Goal: Task Accomplishment & Management: Use online tool/utility

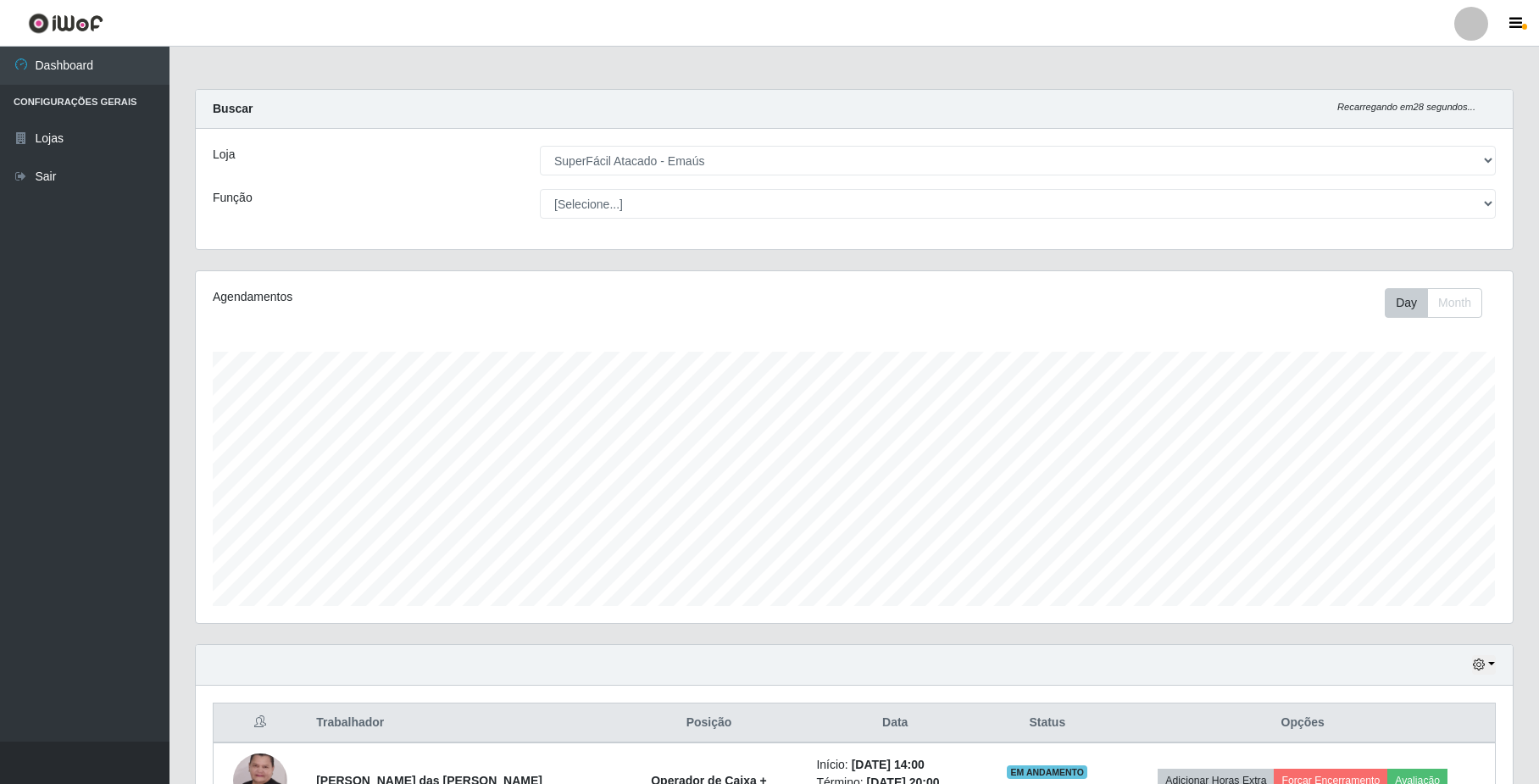
select select "407"
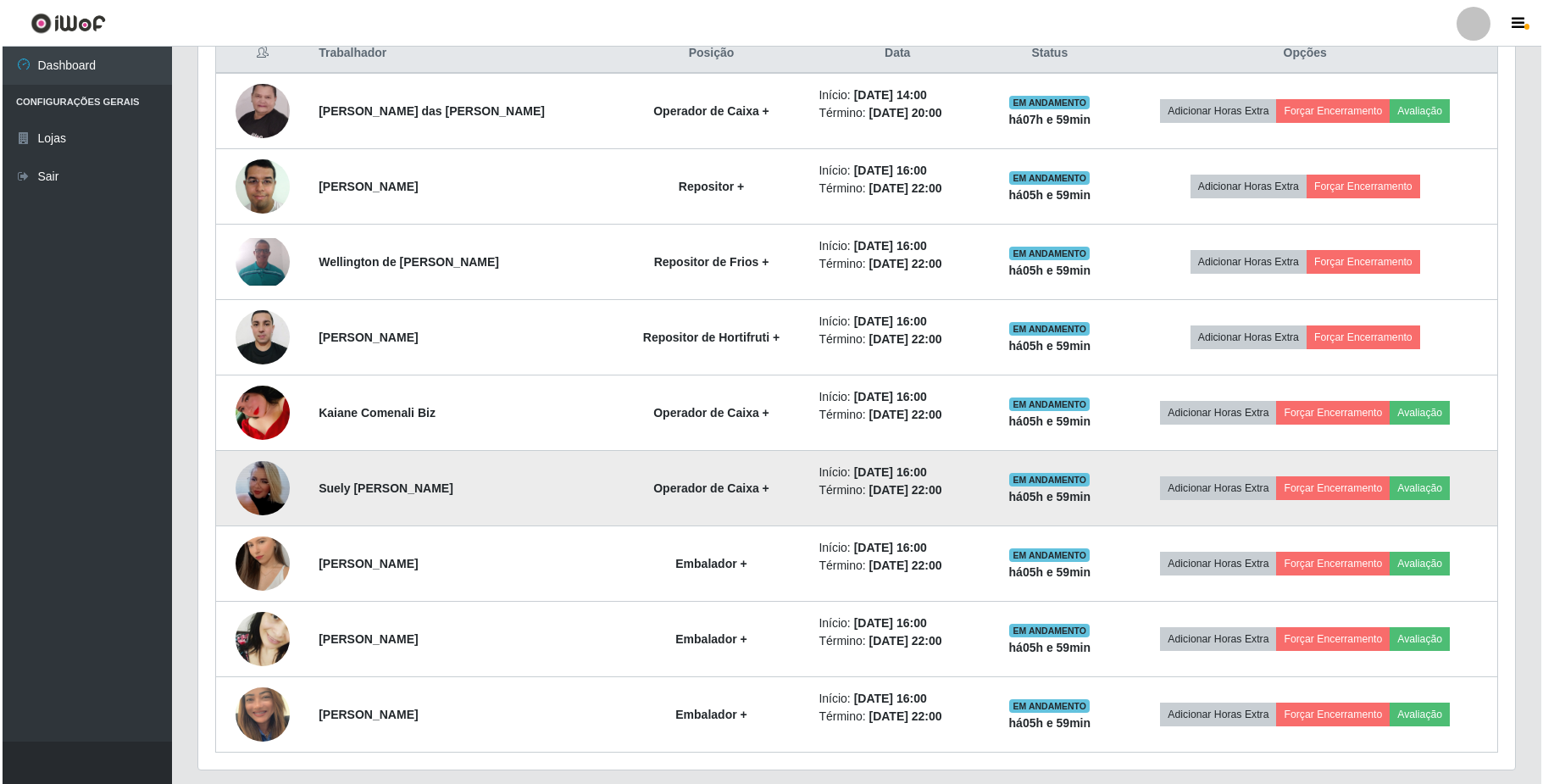
scroll to position [724, 0]
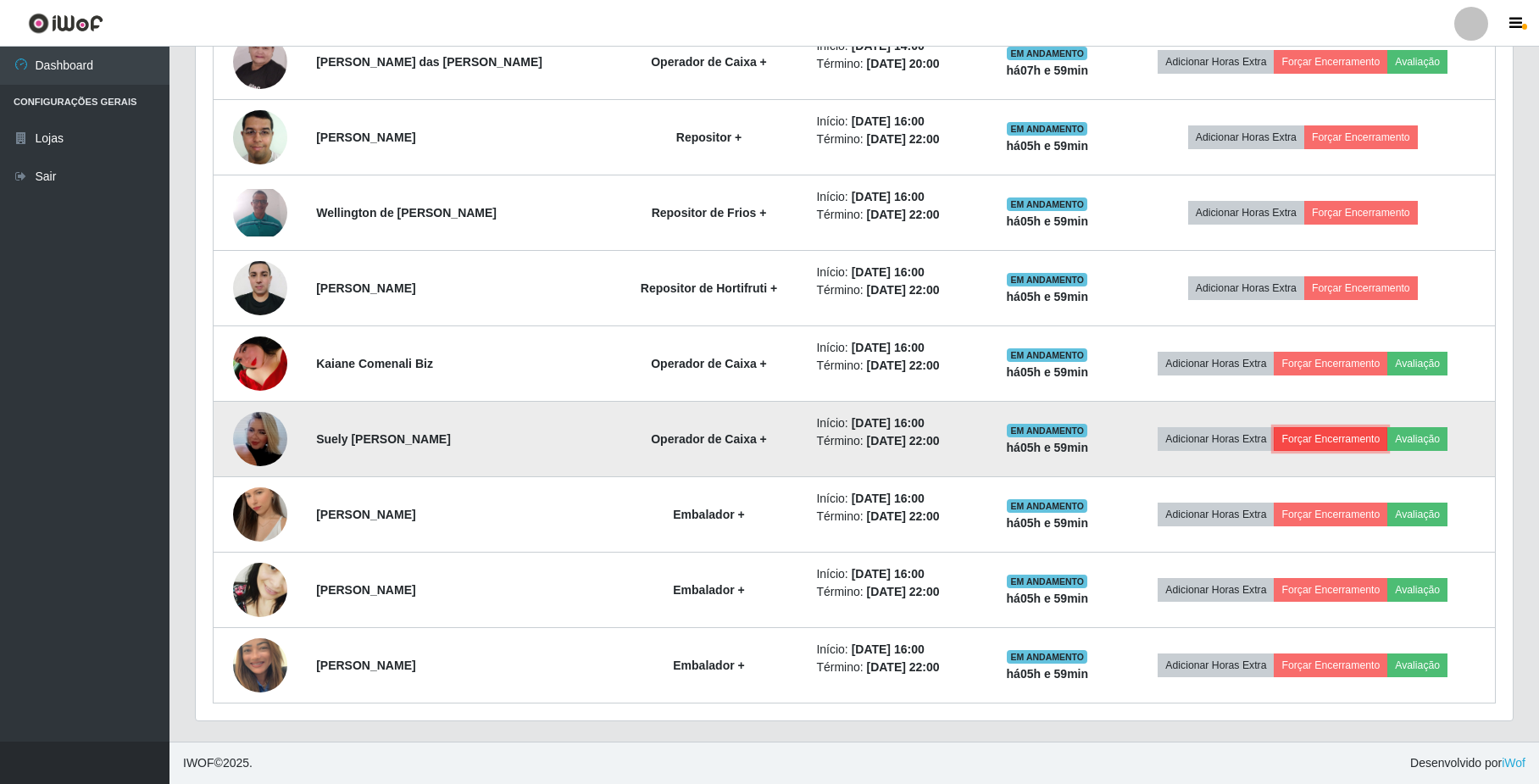
click at [1325, 429] on button "Forçar Encerramento" at bounding box center [1330, 439] width 113 height 24
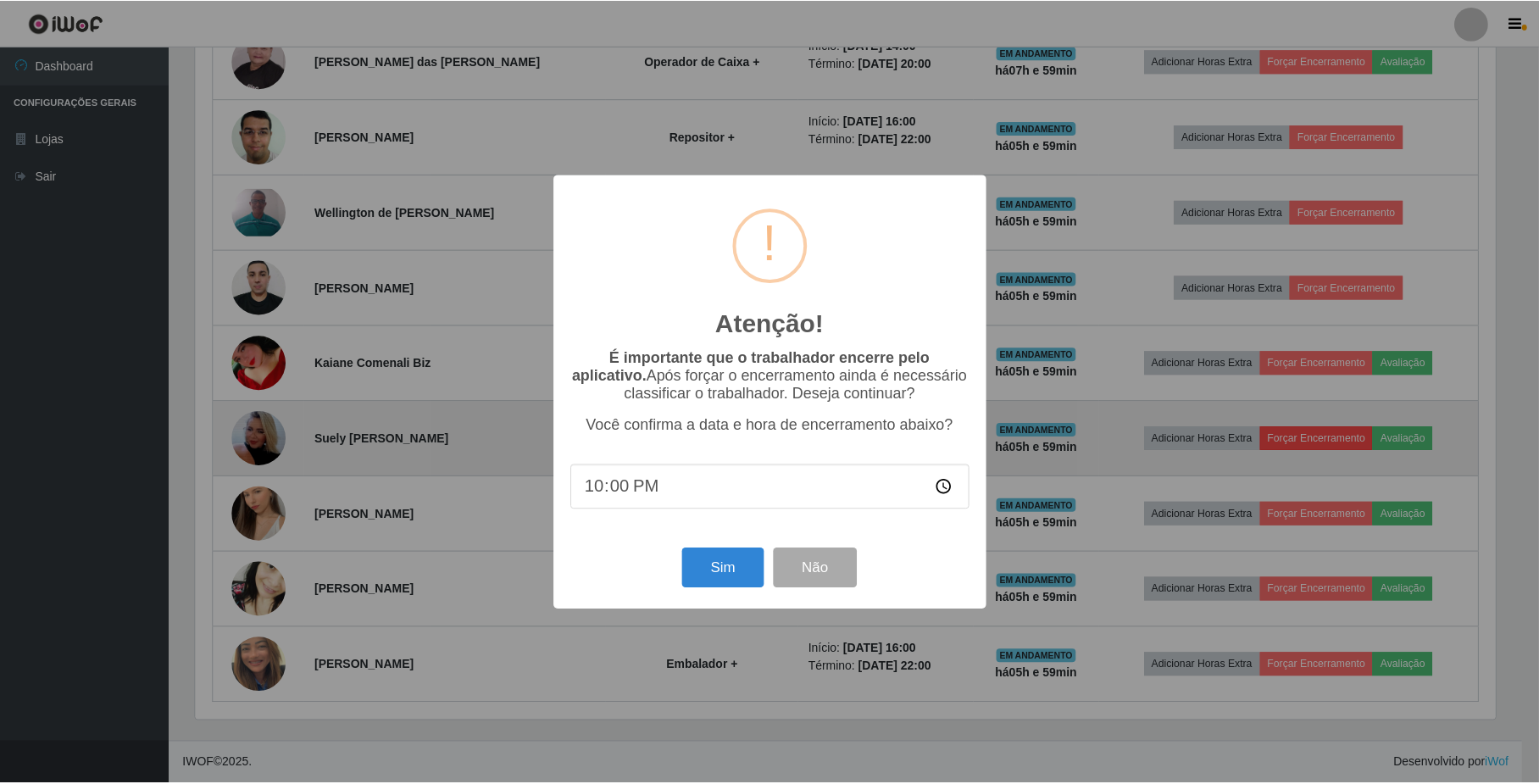
scroll to position [353, 1303]
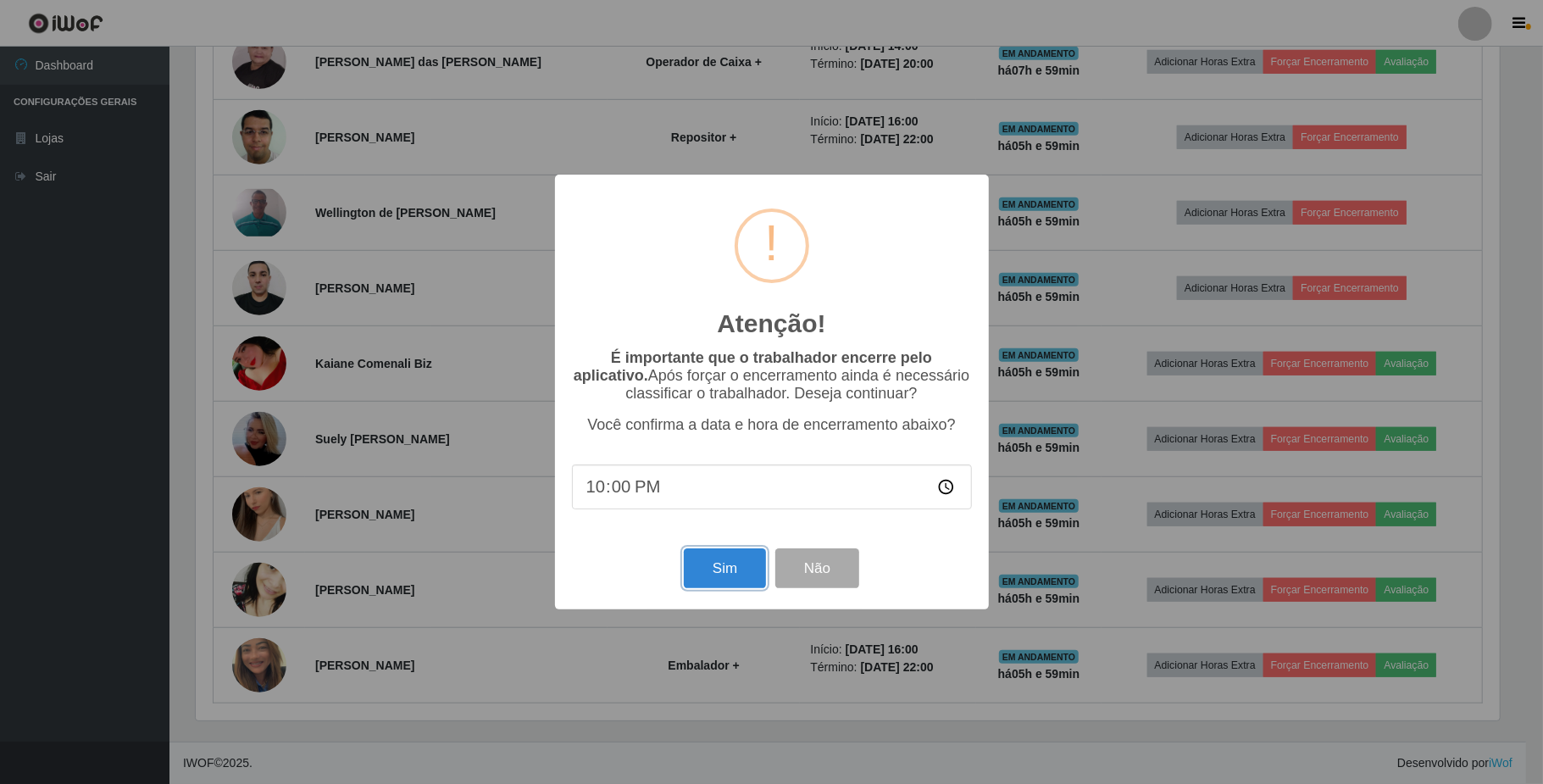
drag, startPoint x: 729, startPoint y: 572, endPoint x: 743, endPoint y: 566, distance: 15.2
click at [732, 571] on button "Sim" at bounding box center [725, 568] width 82 height 40
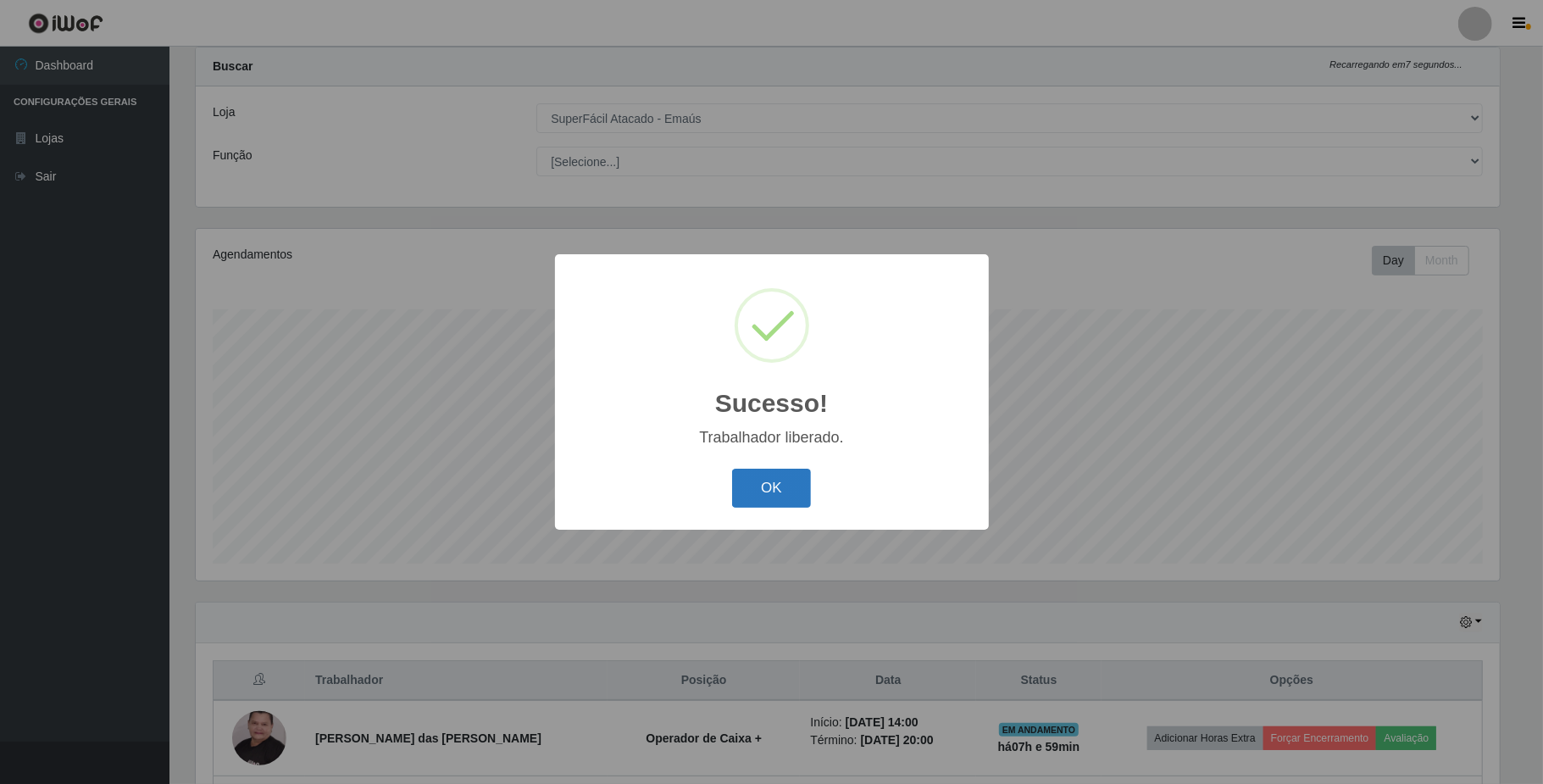
click at [782, 490] on button "OK" at bounding box center [771, 488] width 79 height 40
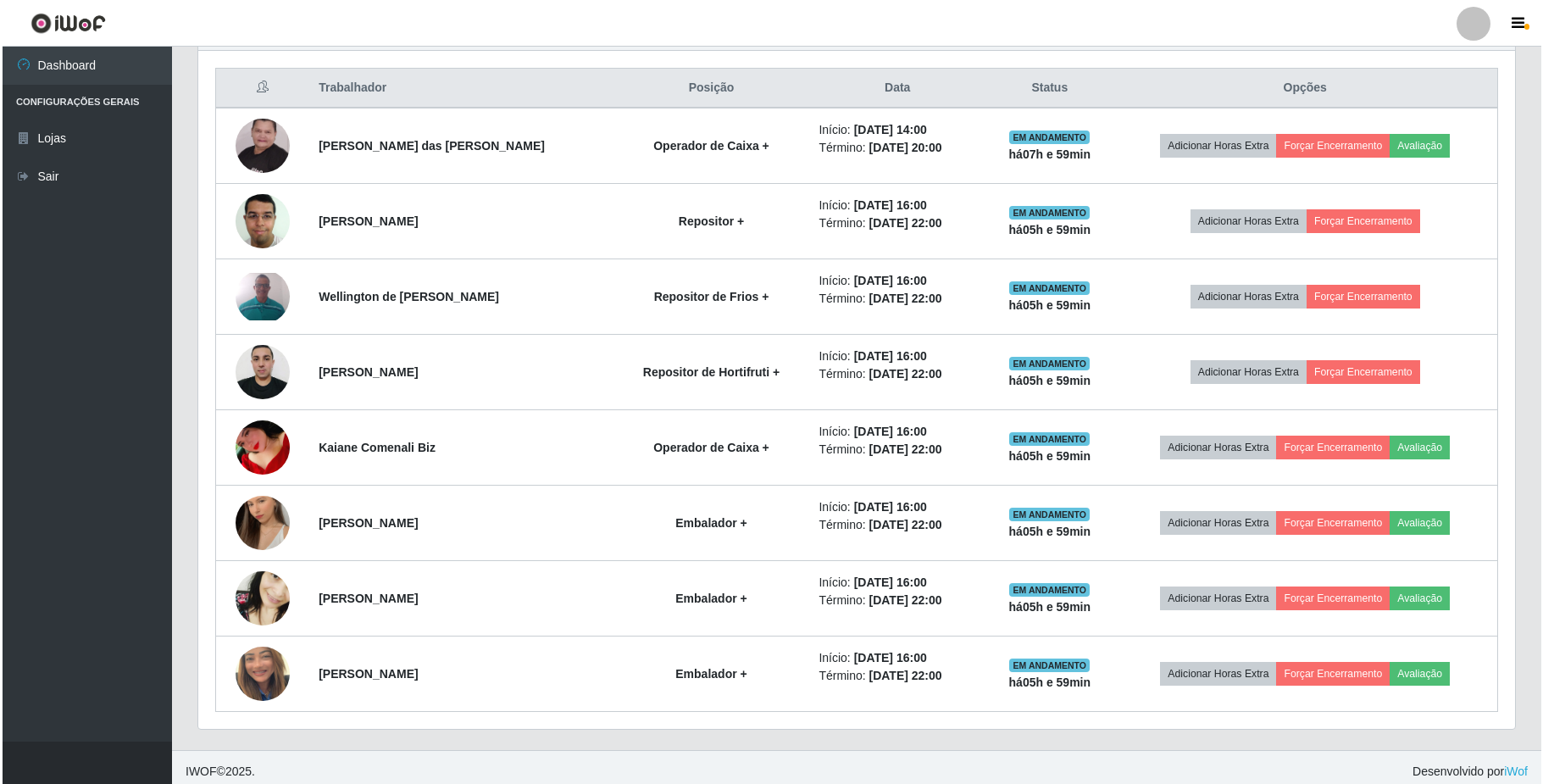
scroll to position [648, 0]
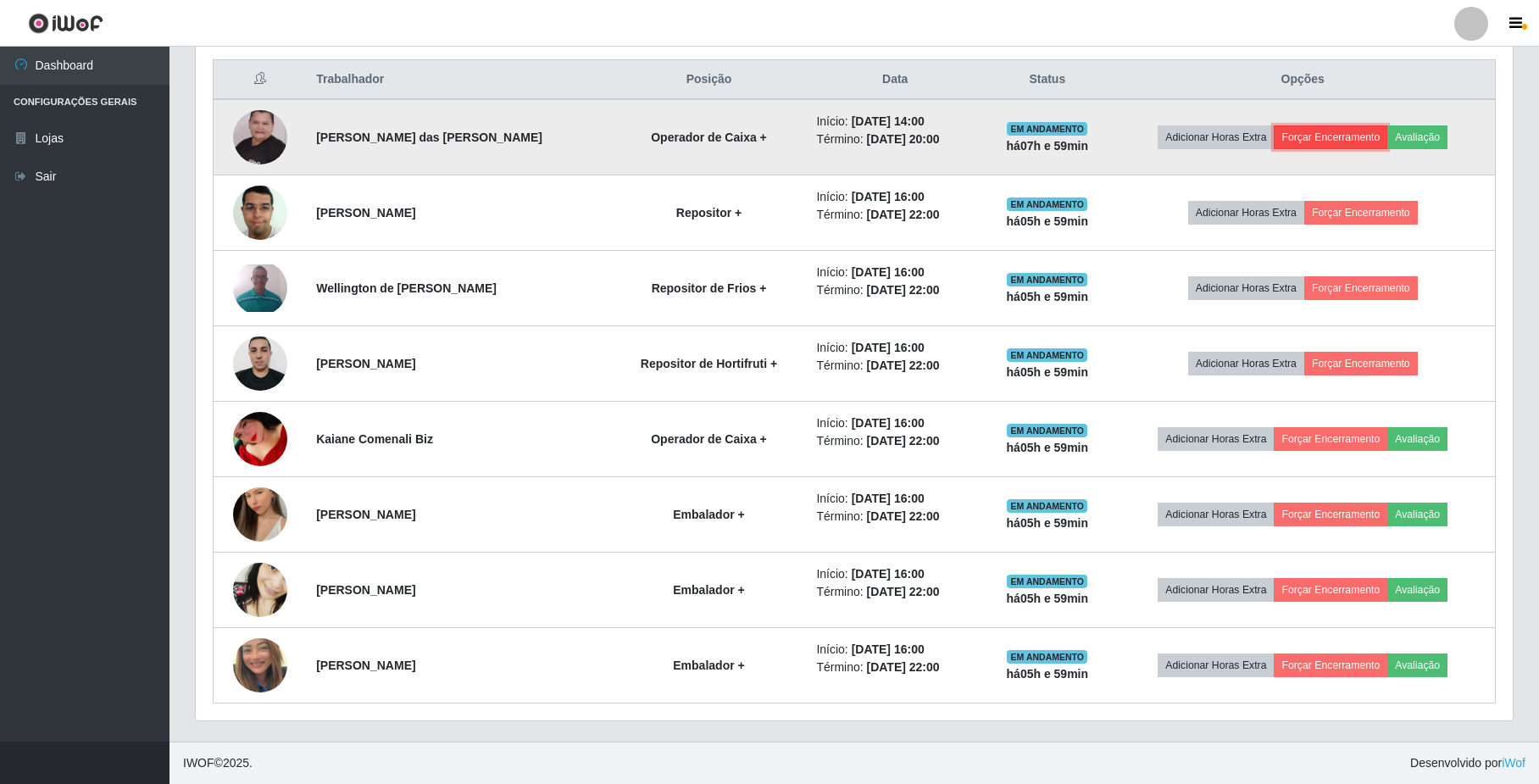
click at [1346, 126] on button "Forçar Encerramento" at bounding box center [1330, 137] width 113 height 24
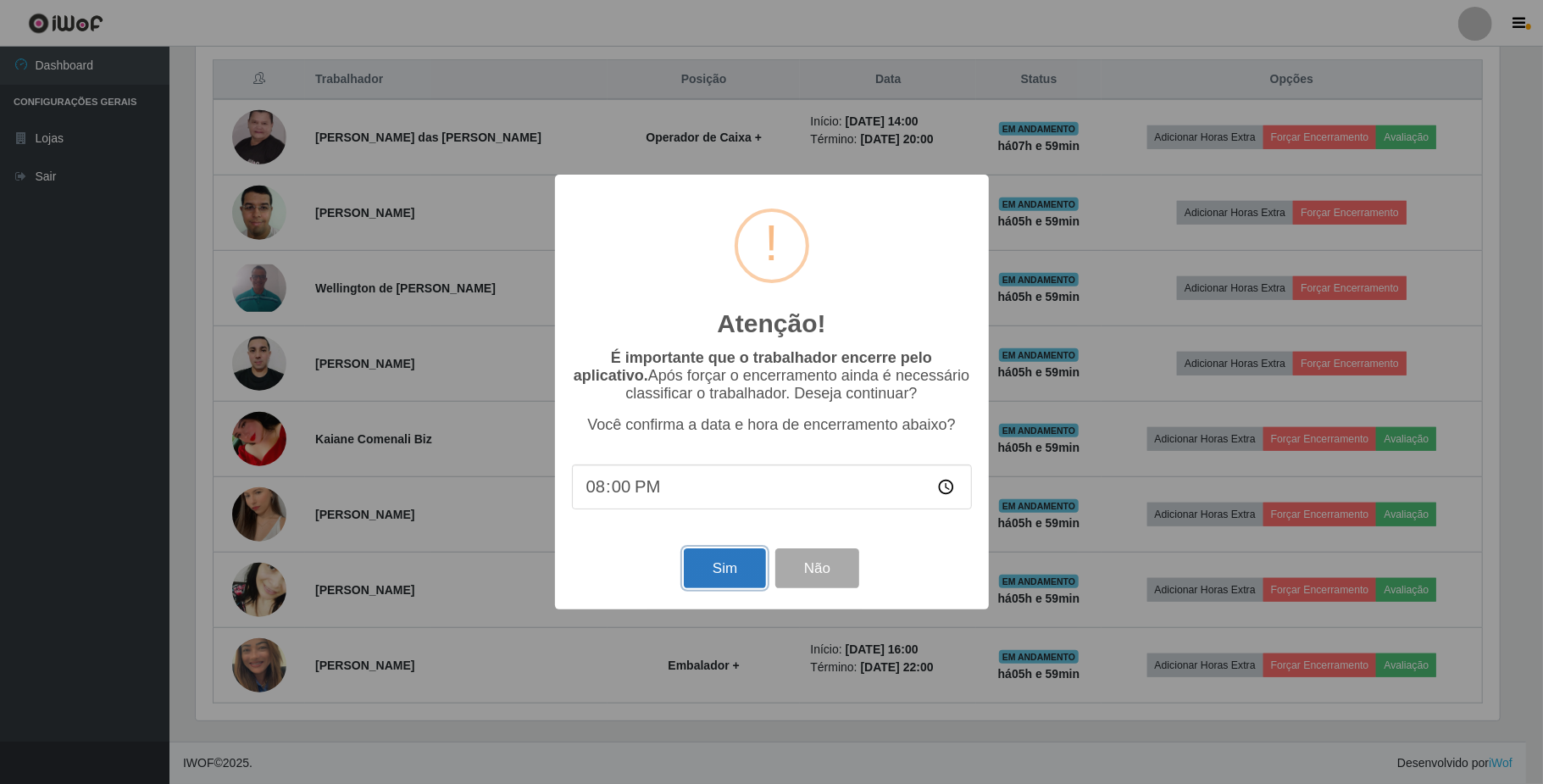
drag, startPoint x: 727, startPoint y: 563, endPoint x: 732, endPoint y: 554, distance: 10.3
click at [729, 559] on button "Sim" at bounding box center [725, 568] width 82 height 40
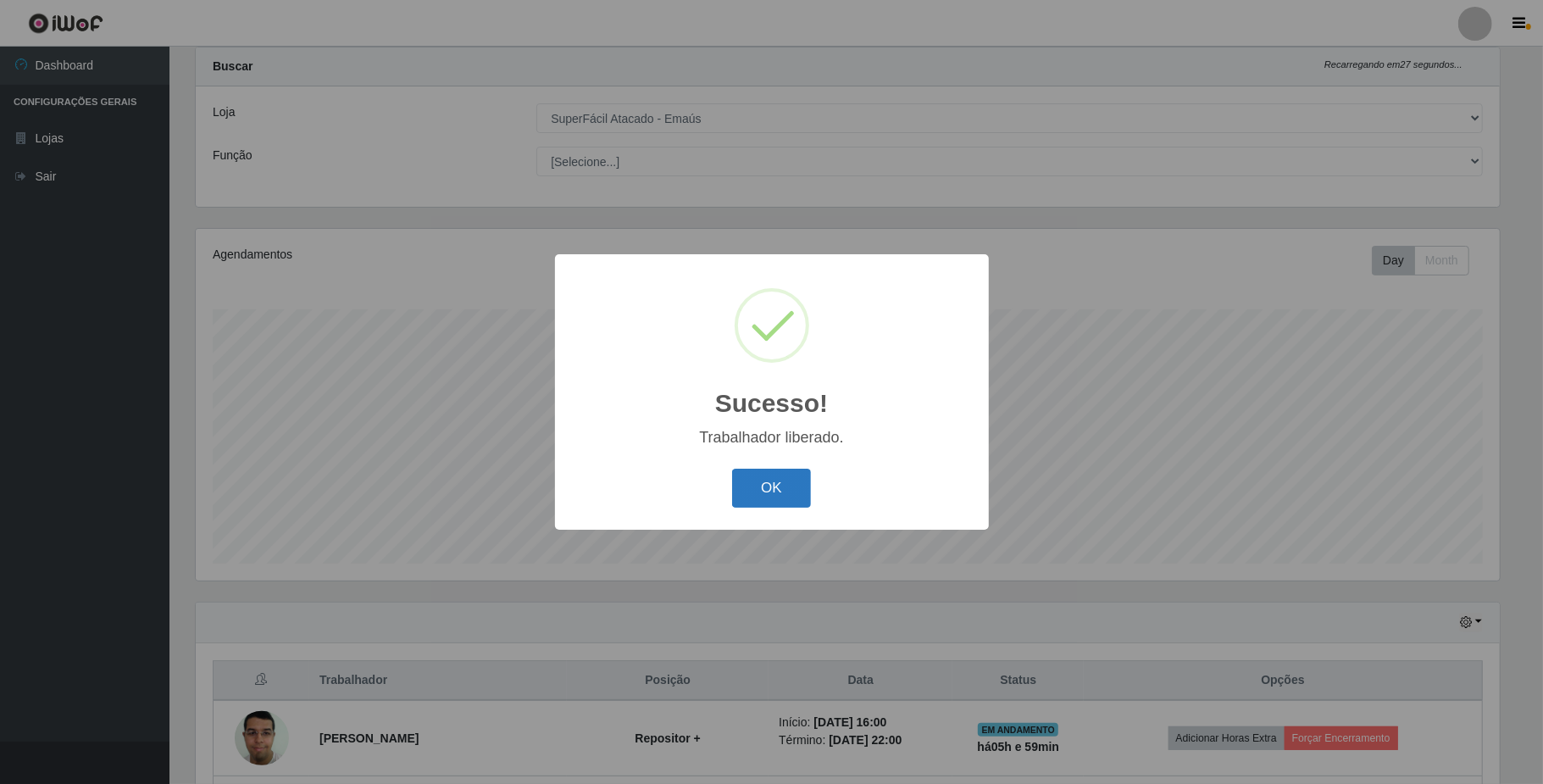
click at [794, 500] on button "OK" at bounding box center [771, 488] width 79 height 40
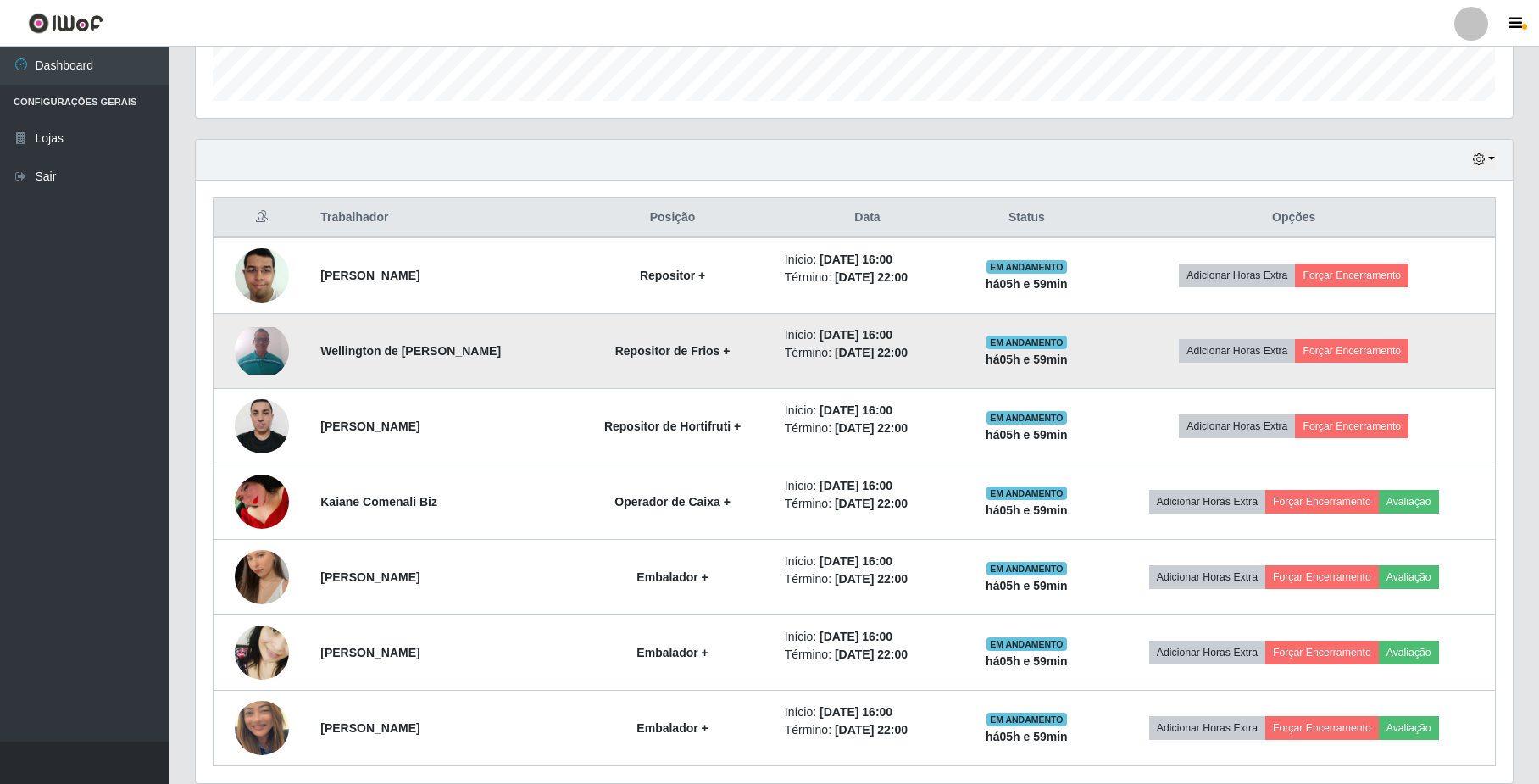
scroll to position [572, 0]
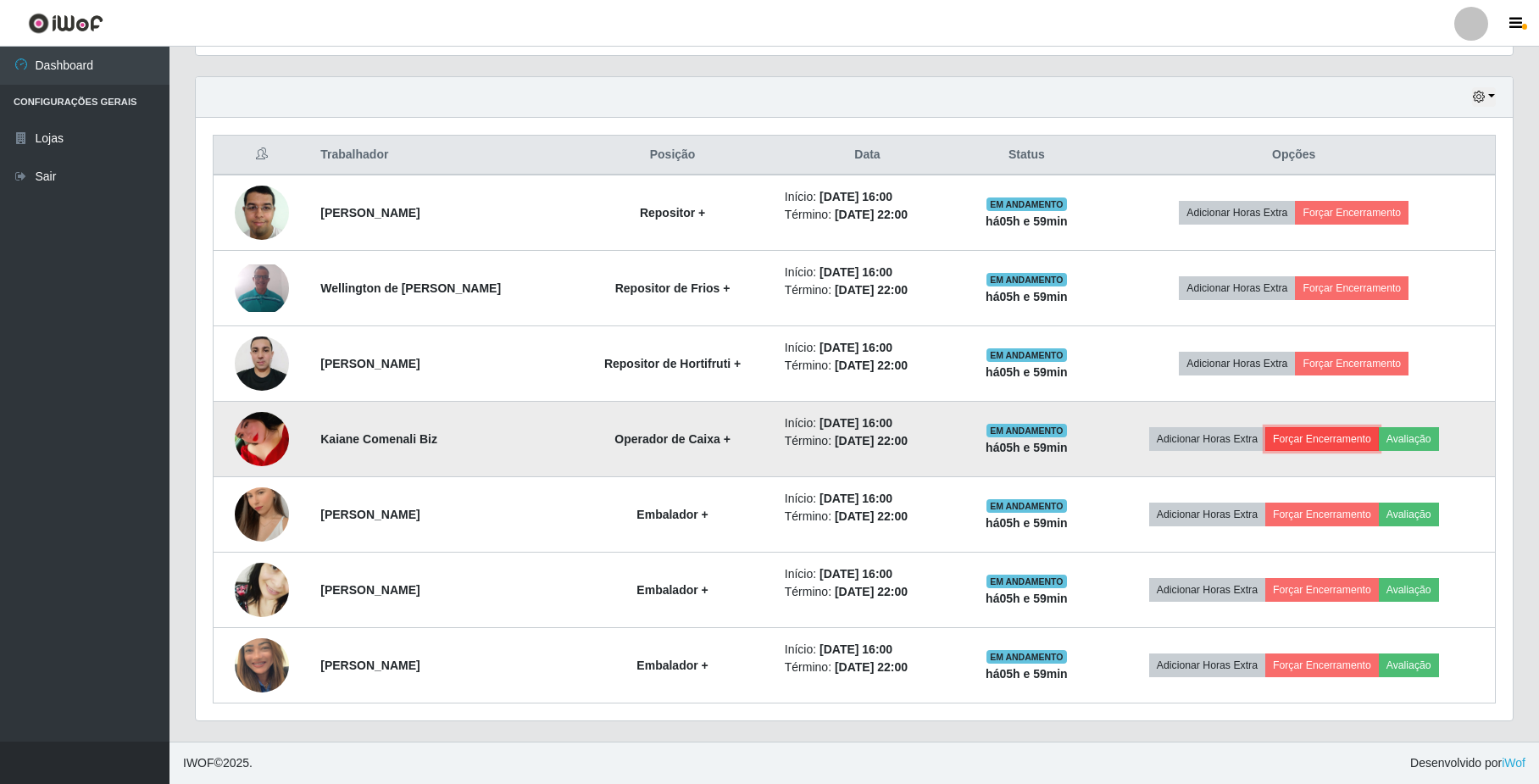
click at [1302, 431] on button "Forçar Encerramento" at bounding box center [1322, 439] width 113 height 24
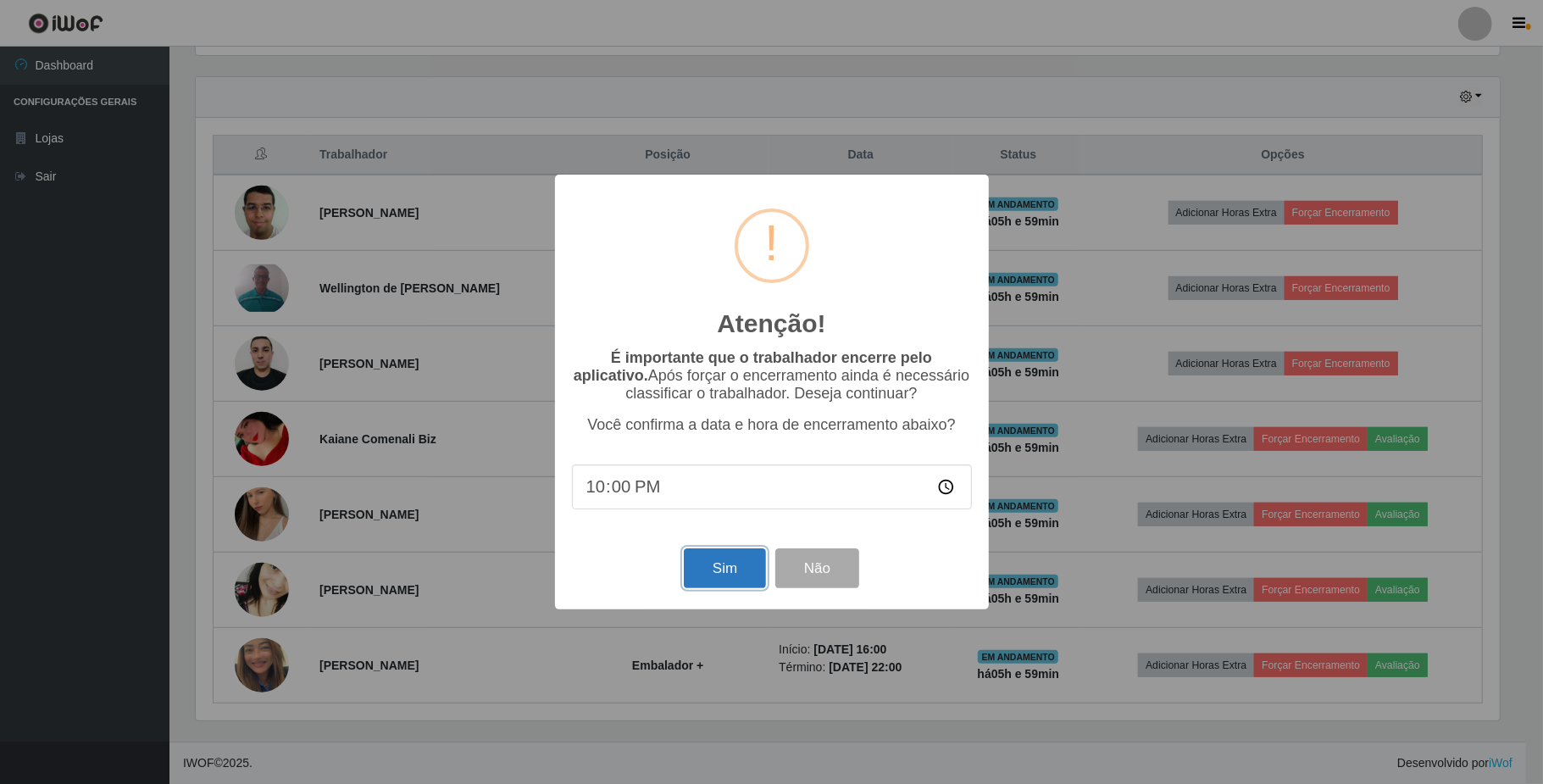
drag, startPoint x: 702, startPoint y: 570, endPoint x: 732, endPoint y: 560, distance: 31.6
click at [723, 564] on button "Sim" at bounding box center [725, 568] width 82 height 40
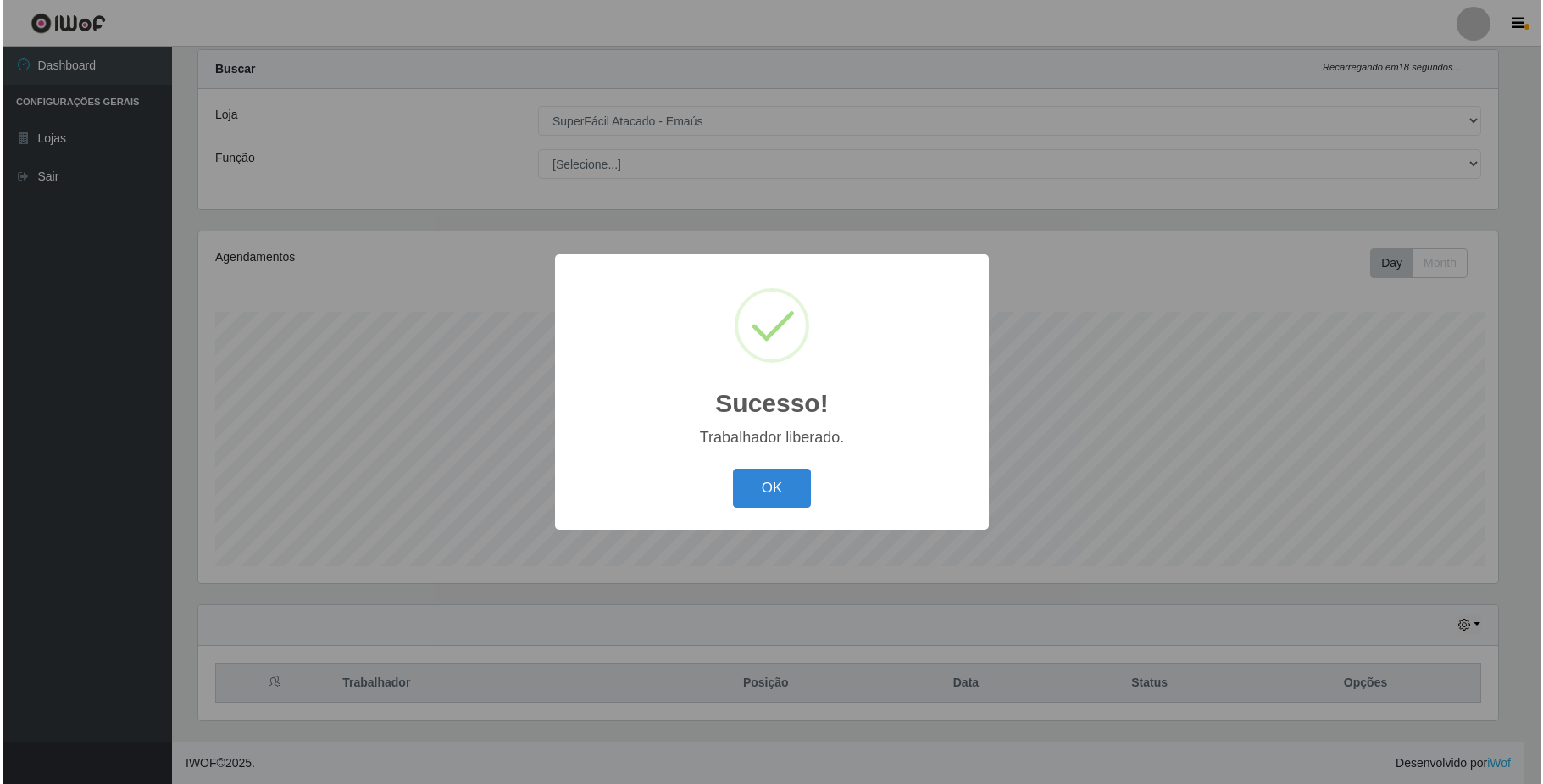
scroll to position [0, 0]
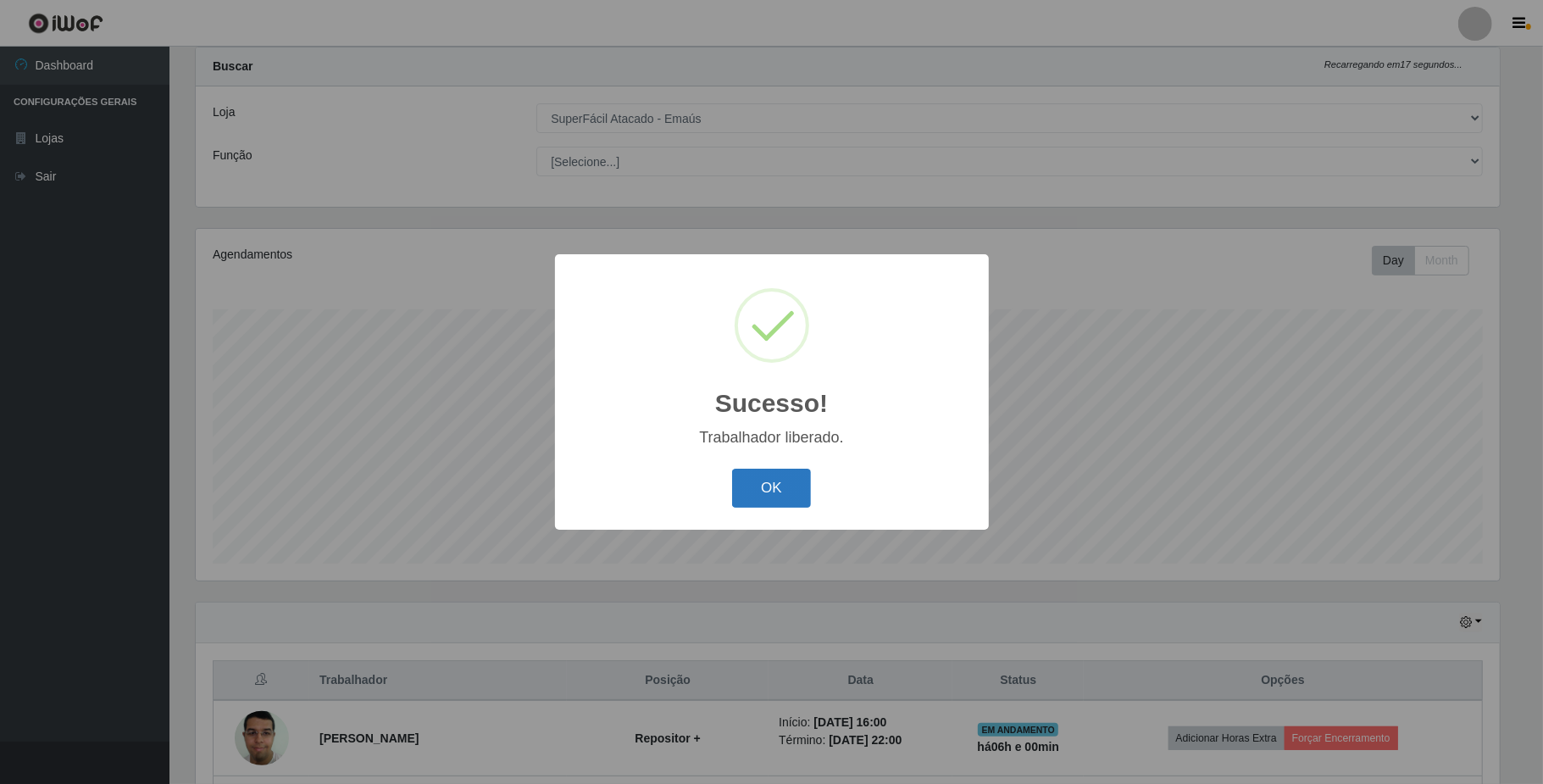
click at [793, 485] on button "OK" at bounding box center [771, 488] width 79 height 40
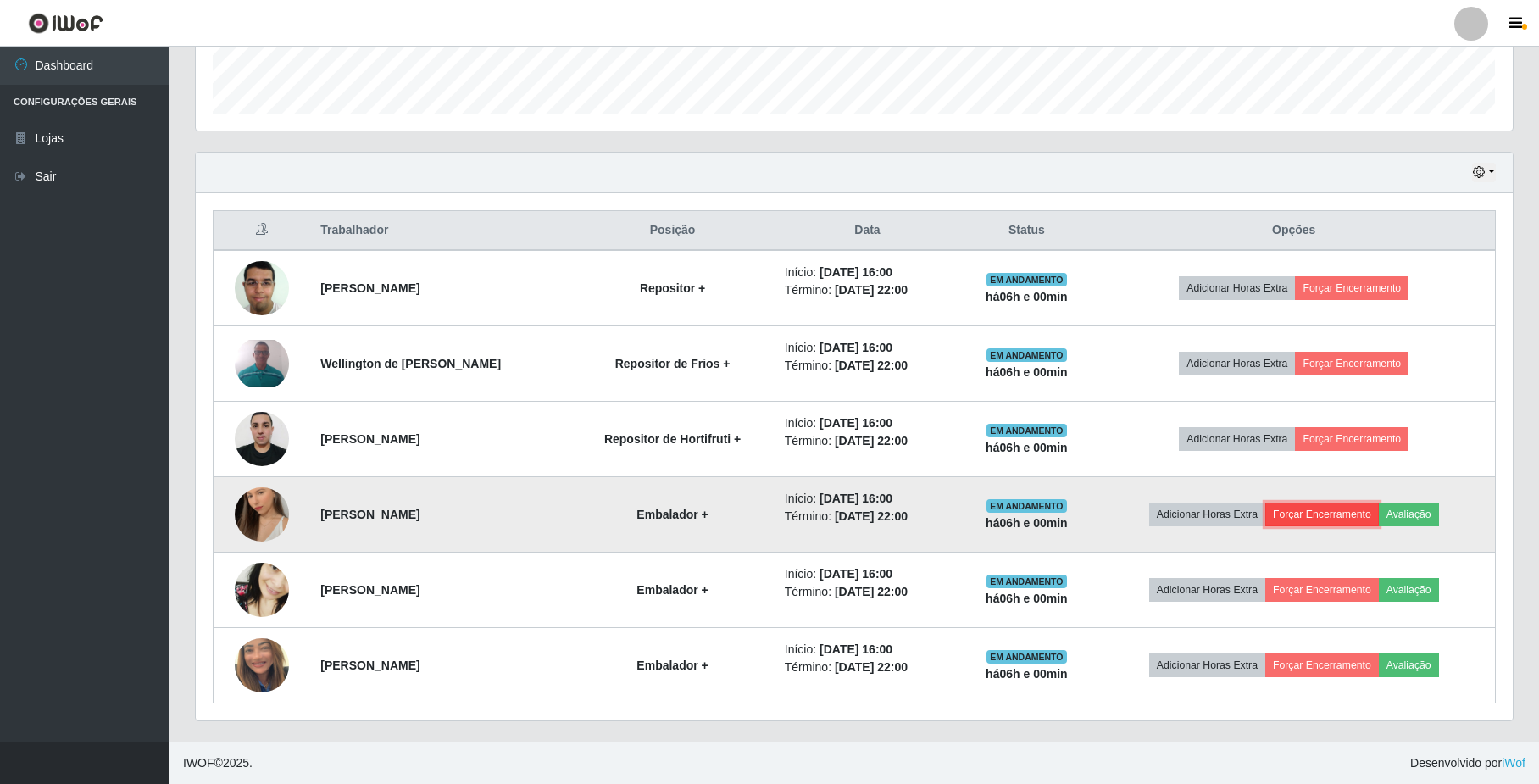
click at [1322, 505] on button "Forçar Encerramento" at bounding box center [1322, 514] width 113 height 24
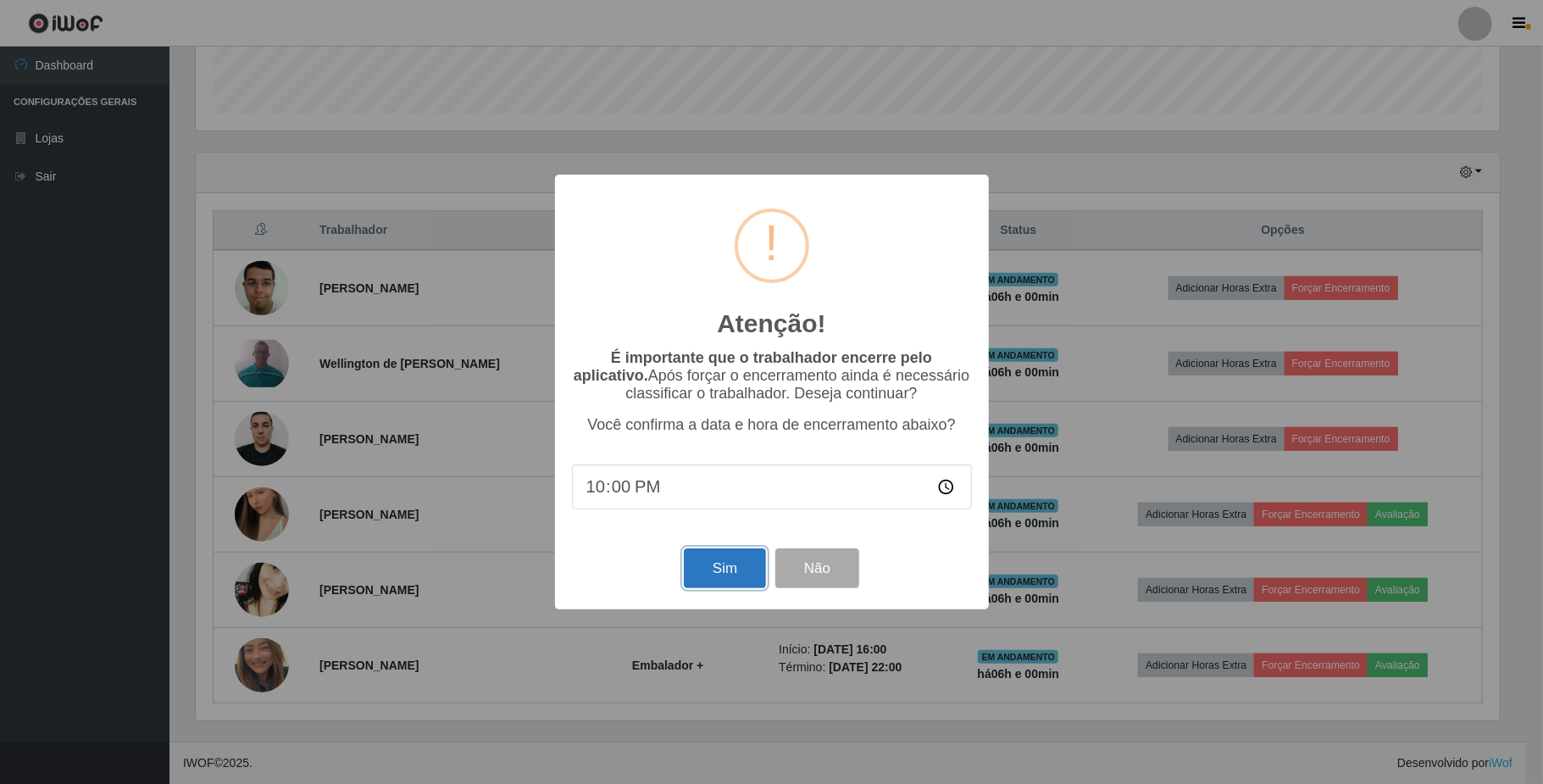
click at [730, 554] on button "Sim" at bounding box center [725, 568] width 82 height 40
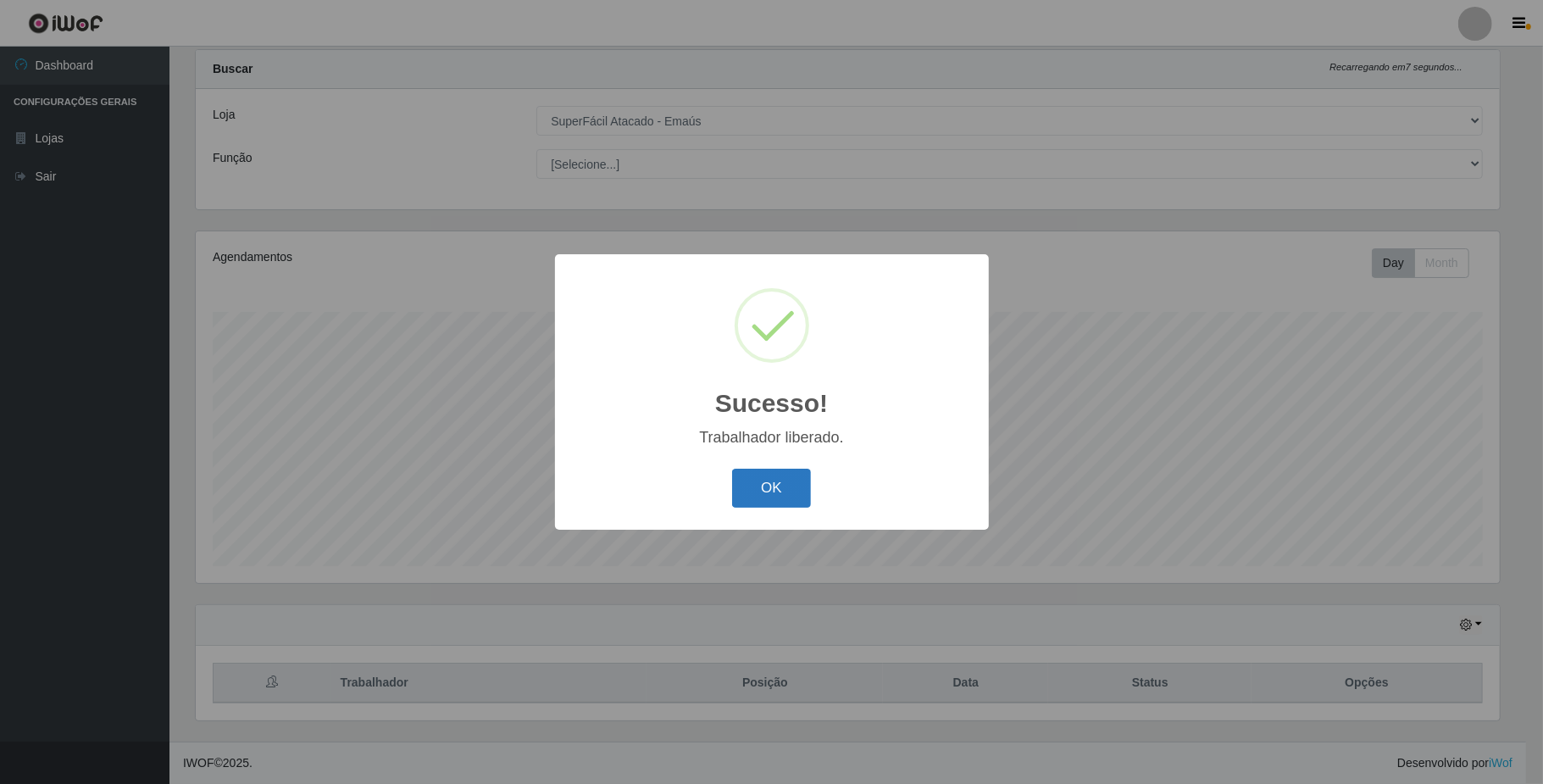
click at [793, 488] on button "OK" at bounding box center [771, 488] width 79 height 40
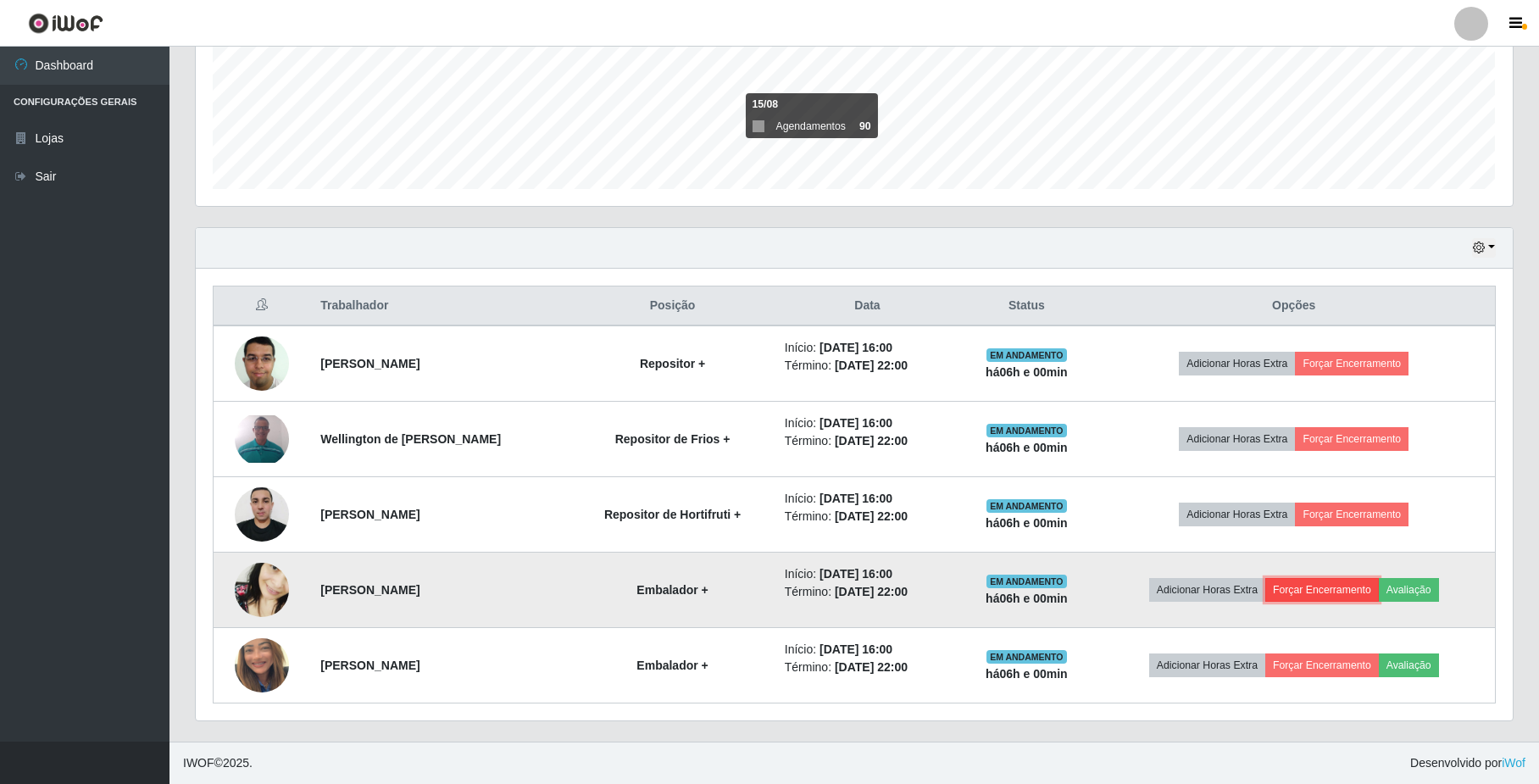
click at [1323, 578] on button "Forçar Encerramento" at bounding box center [1322, 589] width 113 height 24
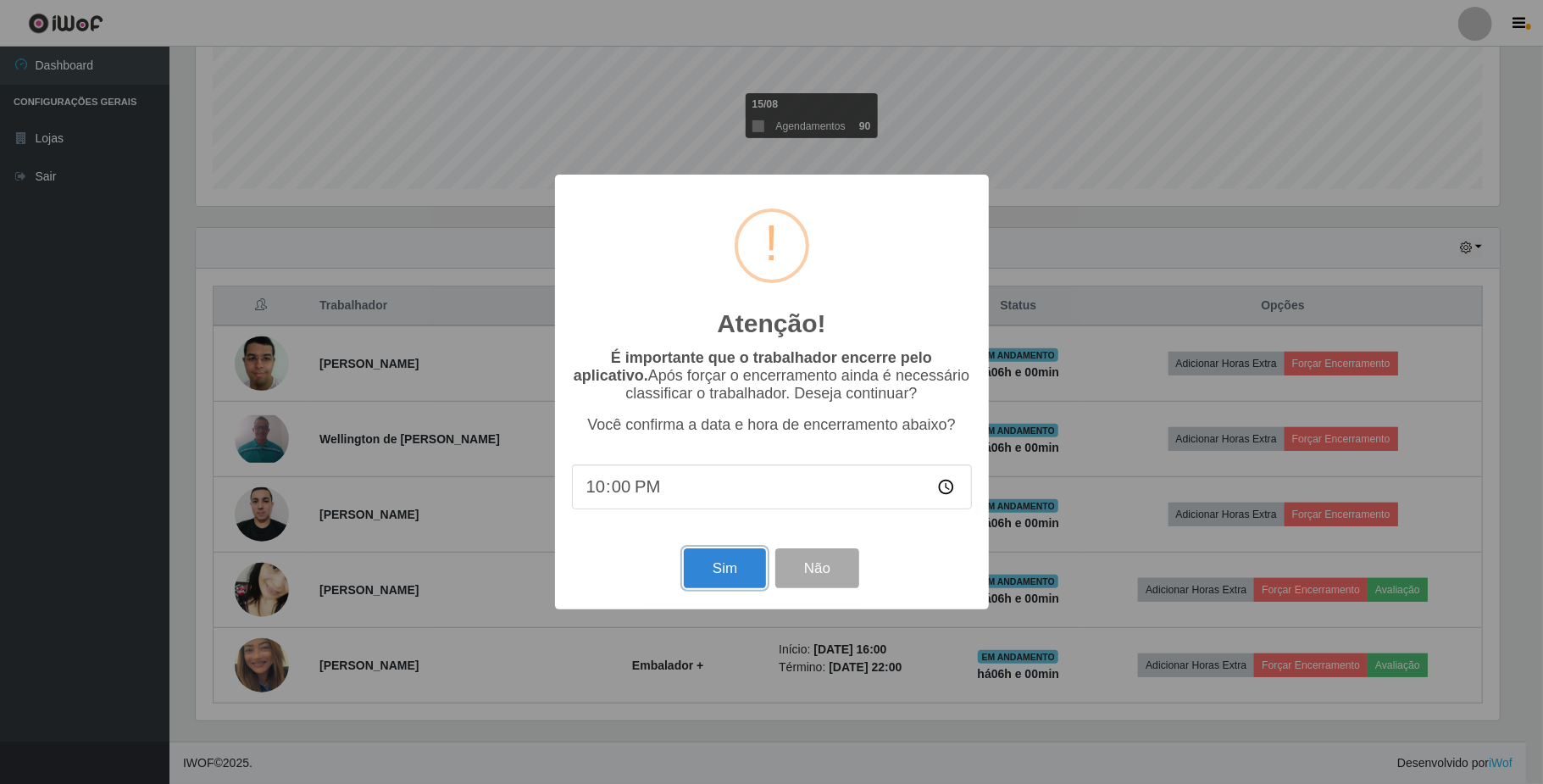
drag, startPoint x: 690, startPoint y: 563, endPoint x: 706, endPoint y: 546, distance: 23.3
click at [690, 560] on button "Sim" at bounding box center [725, 568] width 82 height 40
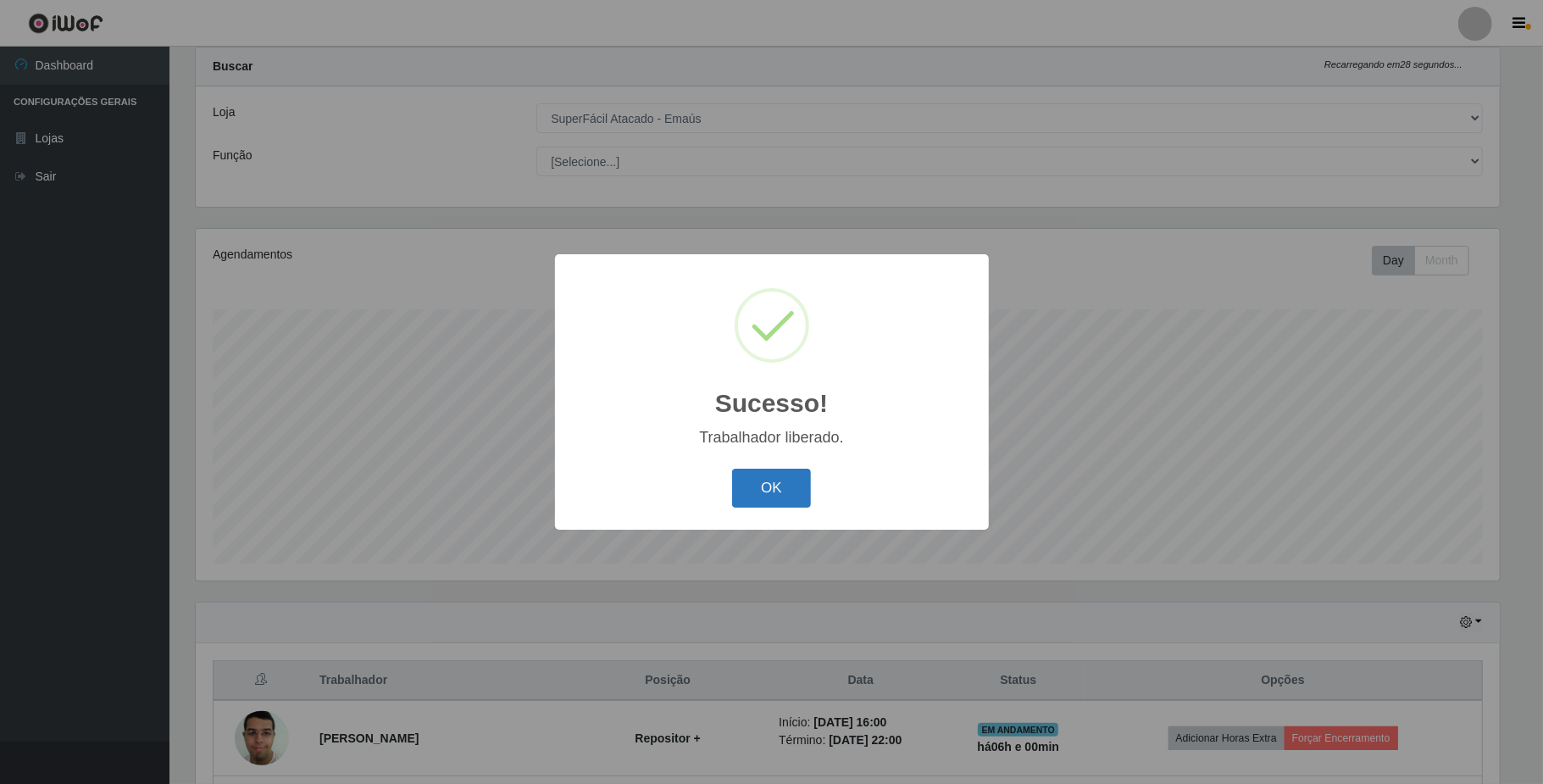
click at [804, 492] on button "OK" at bounding box center [771, 488] width 79 height 40
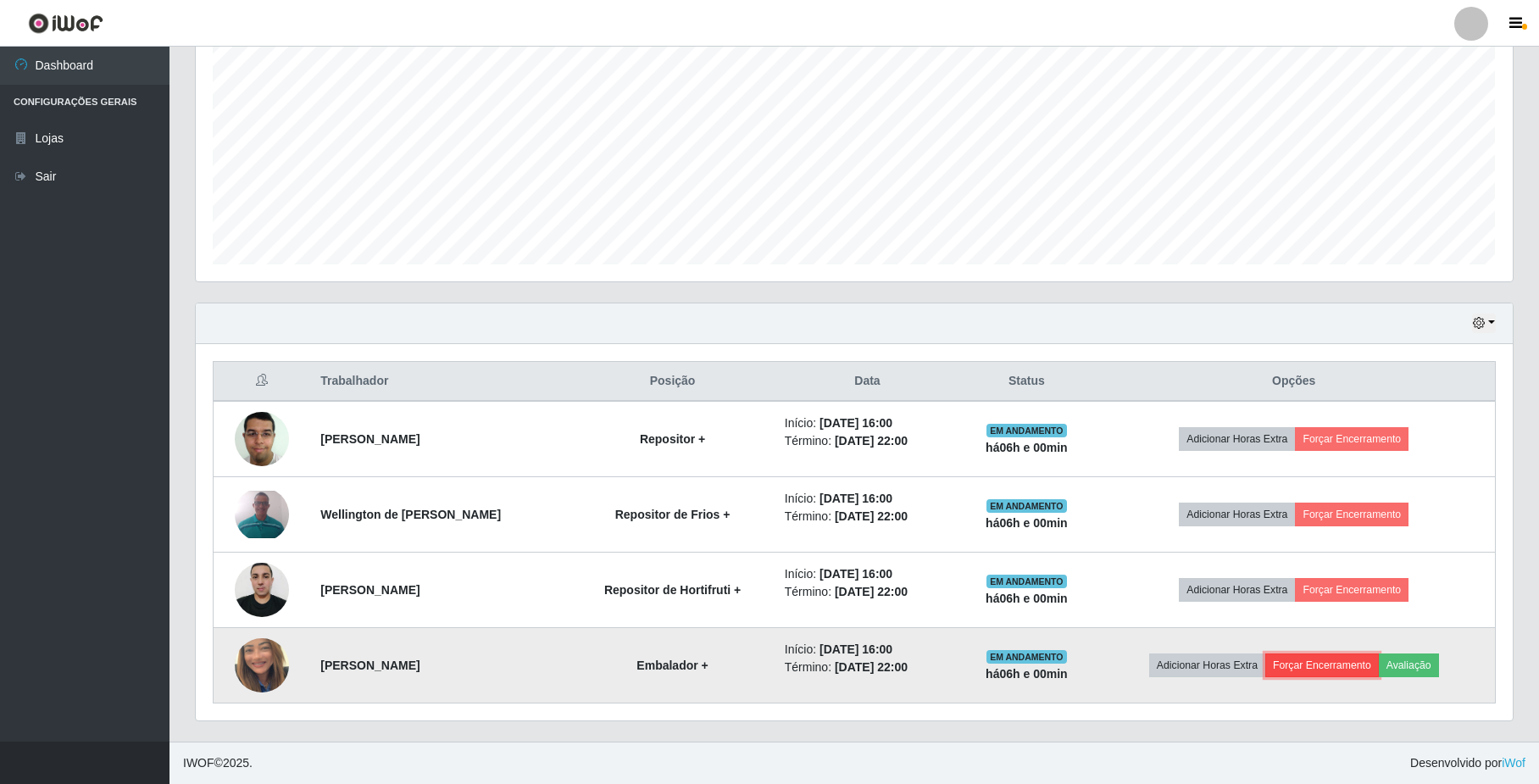
click at [1313, 661] on button "Forçar Encerramento" at bounding box center [1322, 664] width 113 height 24
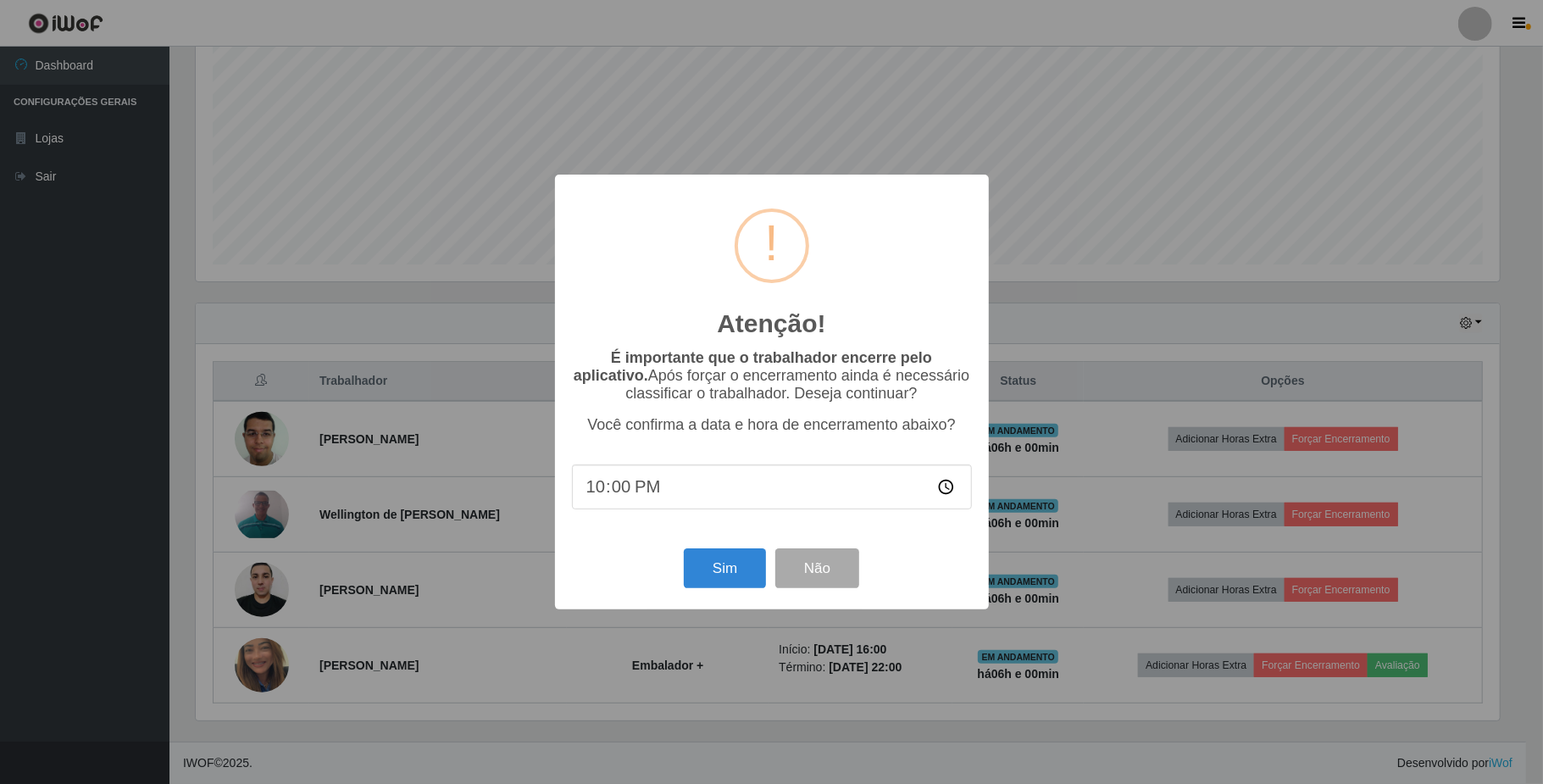
click at [712, 592] on div "Sim Não" at bounding box center [771, 568] width 400 height 49
click at [722, 576] on button "Sim" at bounding box center [725, 568] width 82 height 40
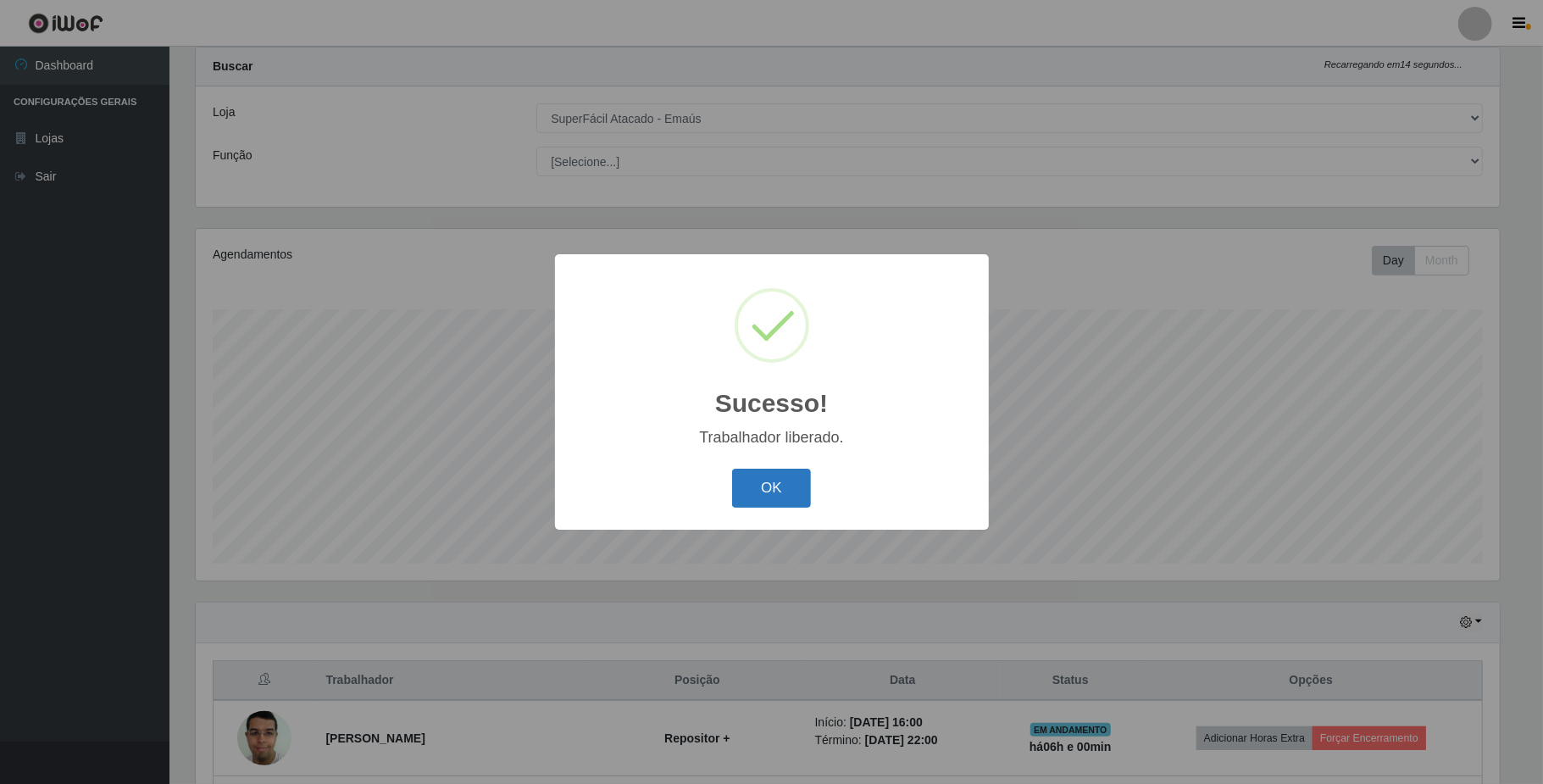
click at [778, 485] on button "OK" at bounding box center [771, 488] width 79 height 40
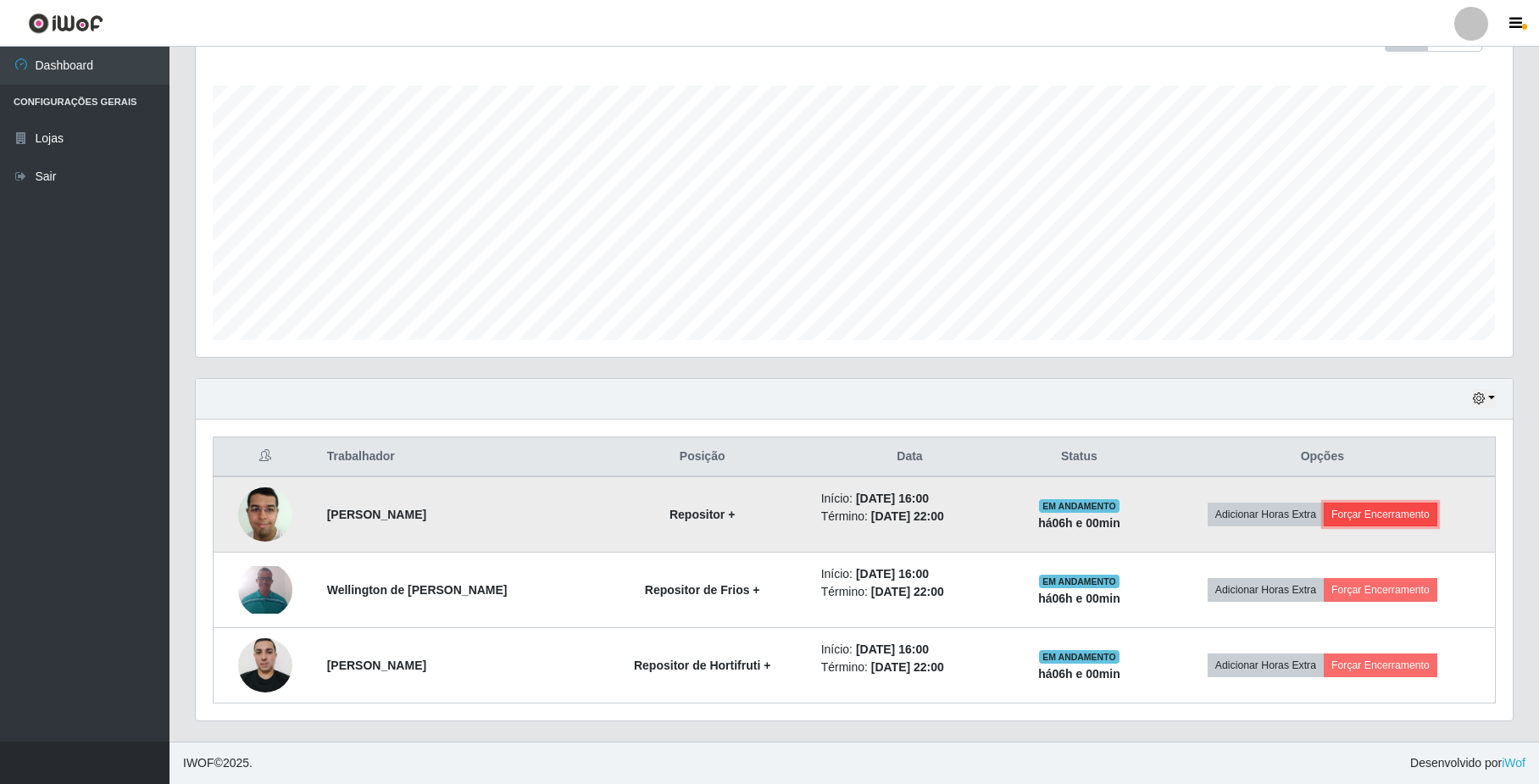
click at [1359, 510] on button "Forçar Encerramento" at bounding box center [1380, 514] width 113 height 24
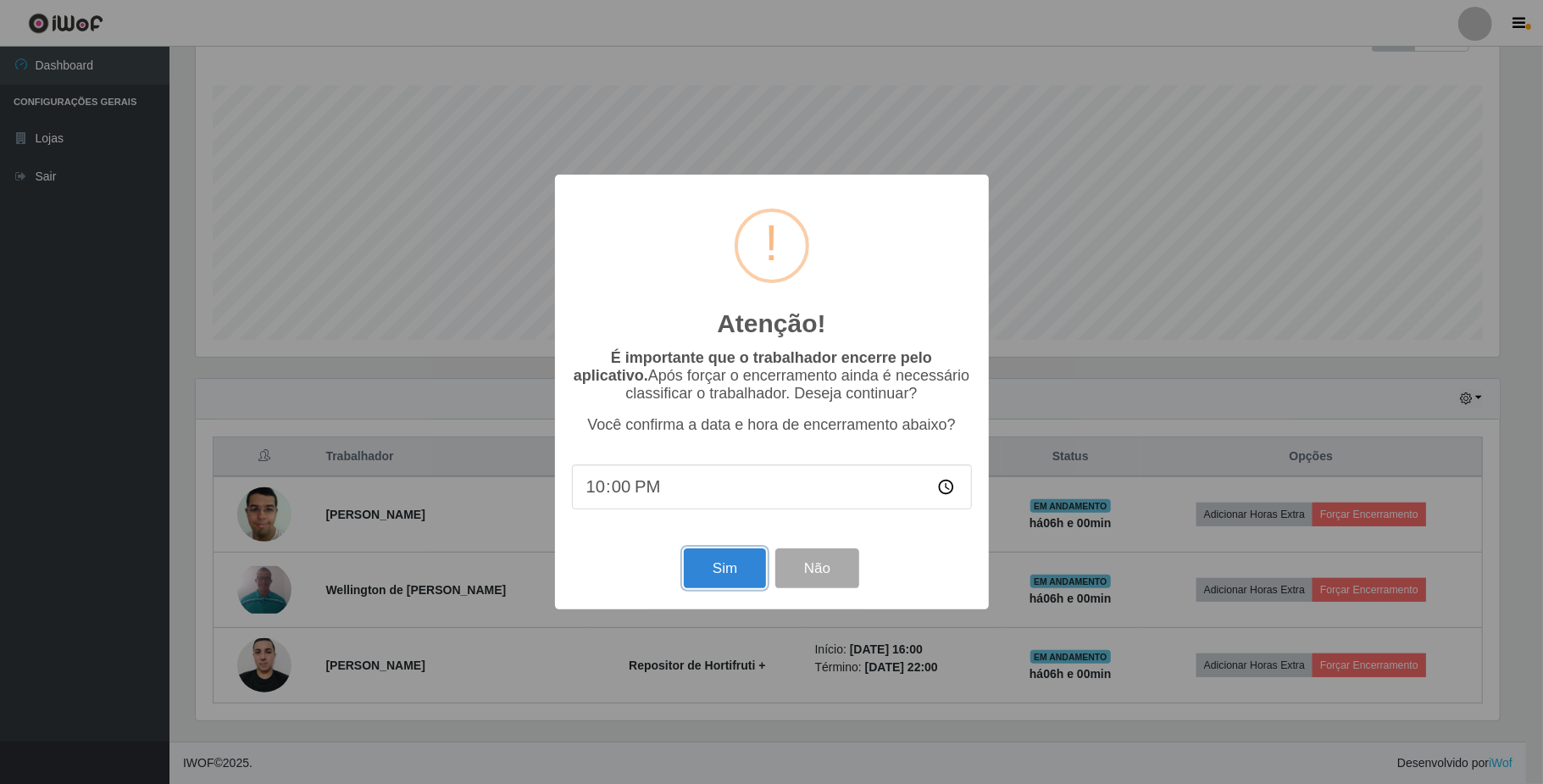
drag, startPoint x: 729, startPoint y: 571, endPoint x: 747, endPoint y: 553, distance: 25.5
click at [737, 566] on button "Sim" at bounding box center [725, 568] width 82 height 40
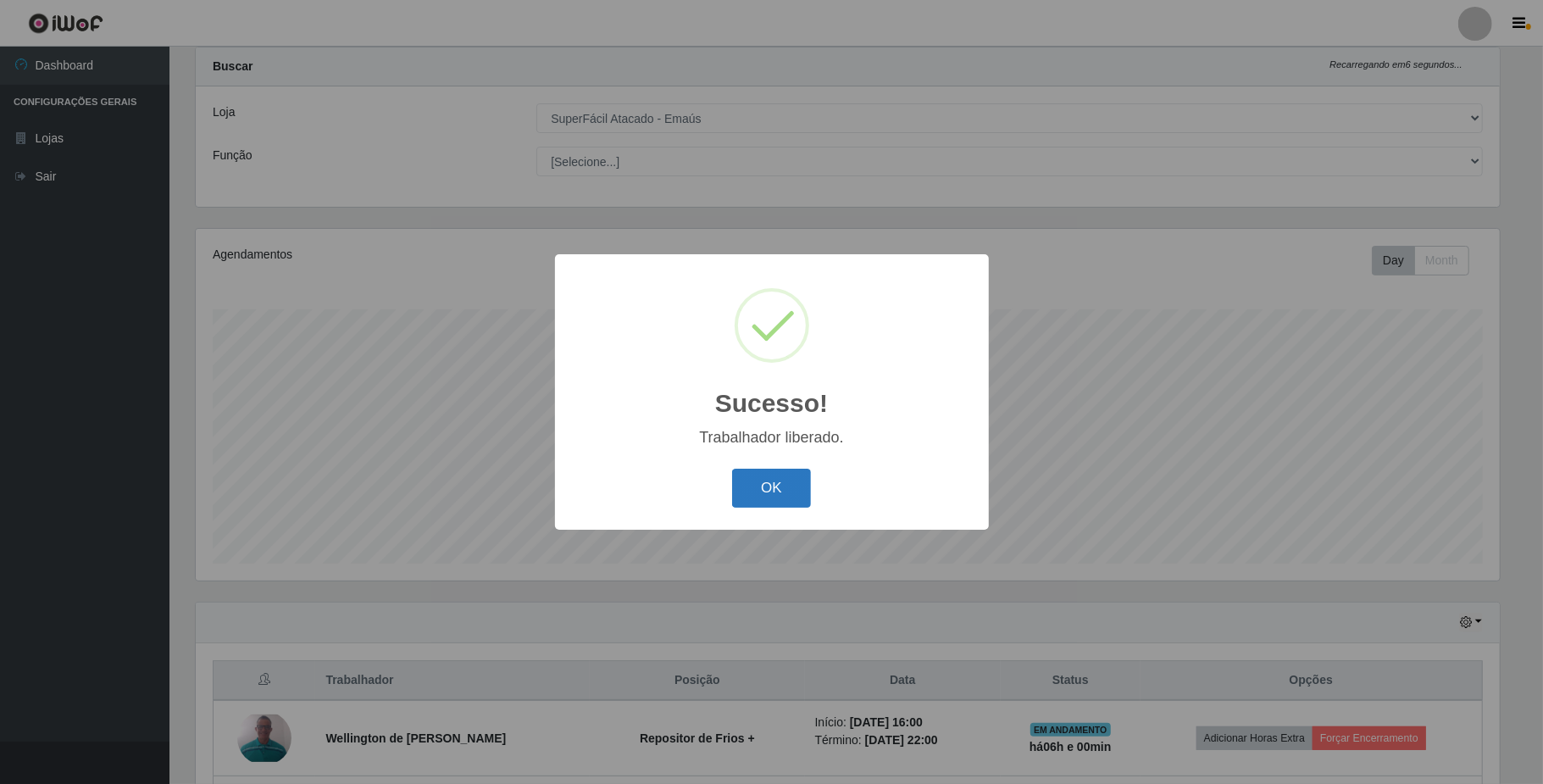
click at [787, 498] on button "OK" at bounding box center [771, 488] width 79 height 40
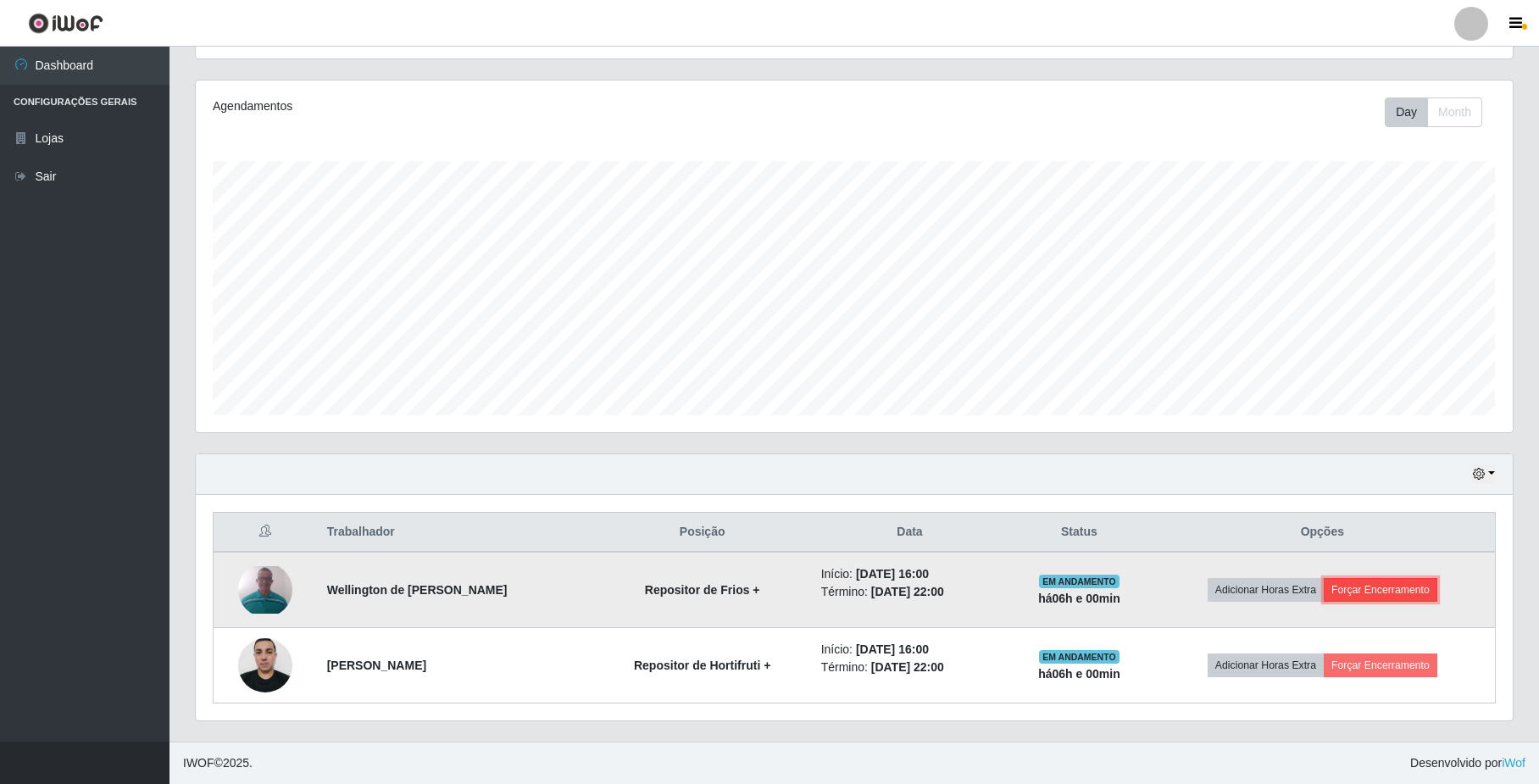
click at [1365, 583] on button "Forçar Encerramento" at bounding box center [1380, 589] width 113 height 24
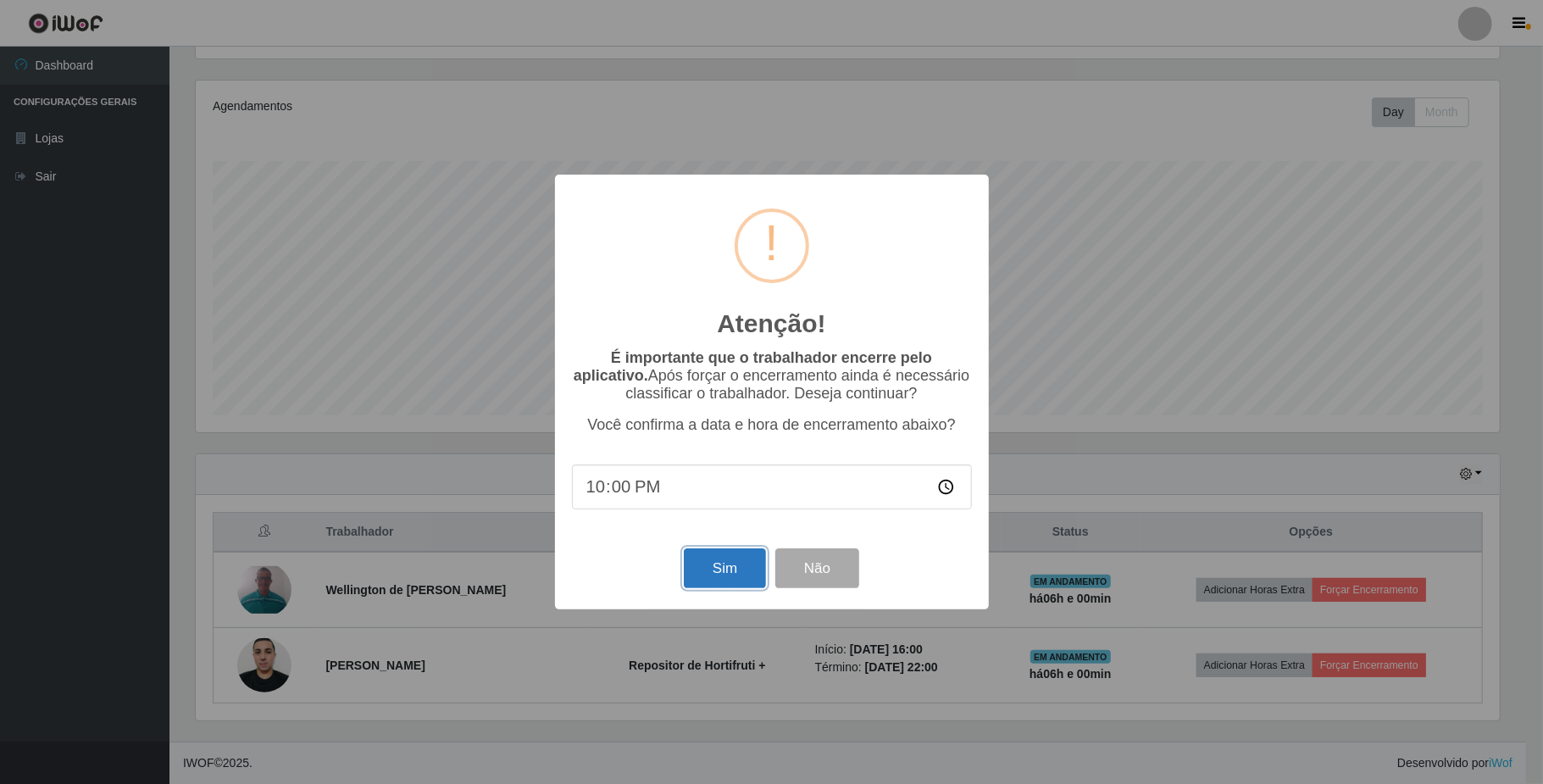
drag, startPoint x: 693, startPoint y: 571, endPoint x: 721, endPoint y: 556, distance: 31.8
click at [713, 567] on button "Sim" at bounding box center [725, 568] width 82 height 40
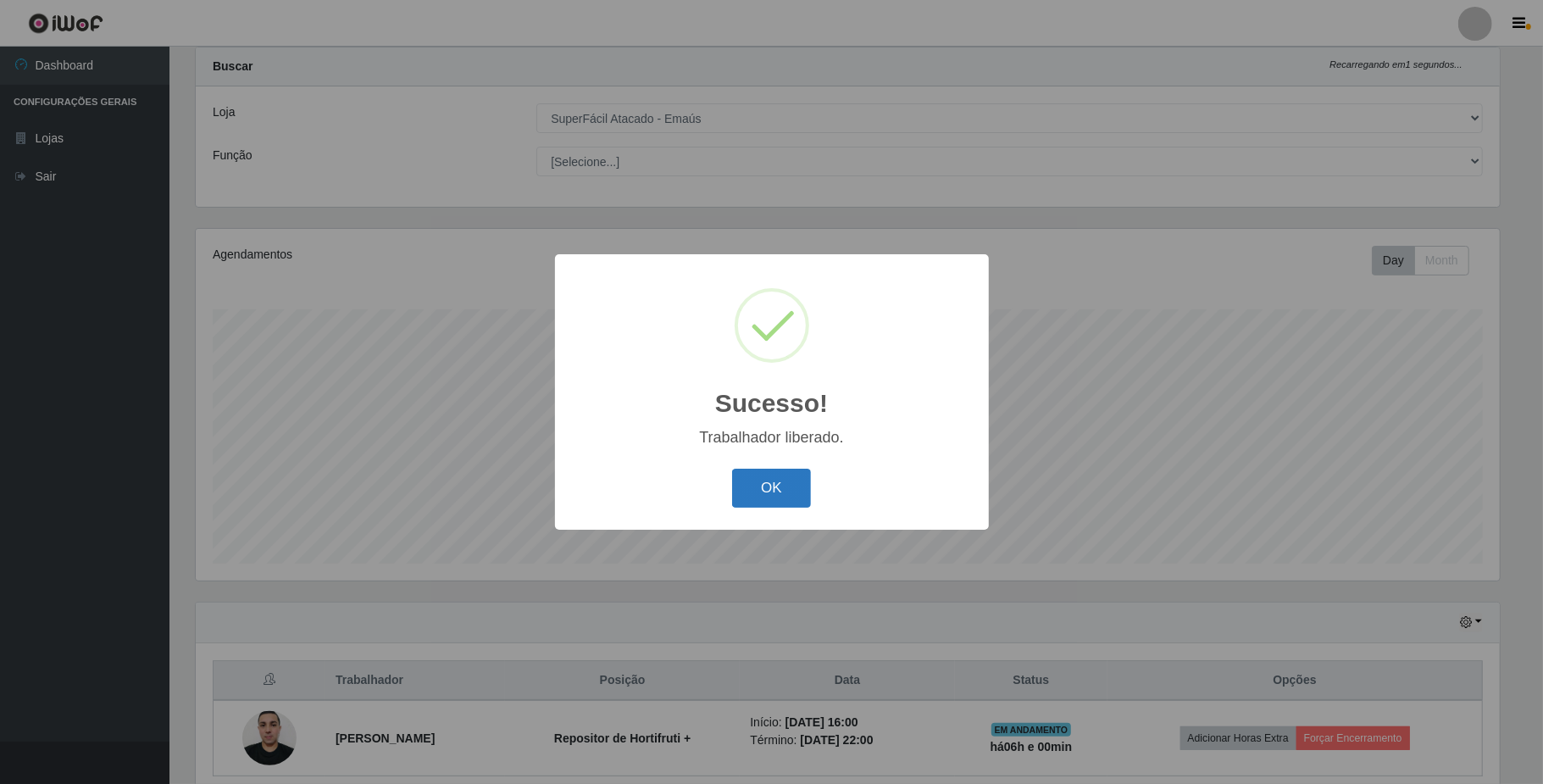
click at [808, 496] on button "OK" at bounding box center [771, 488] width 79 height 40
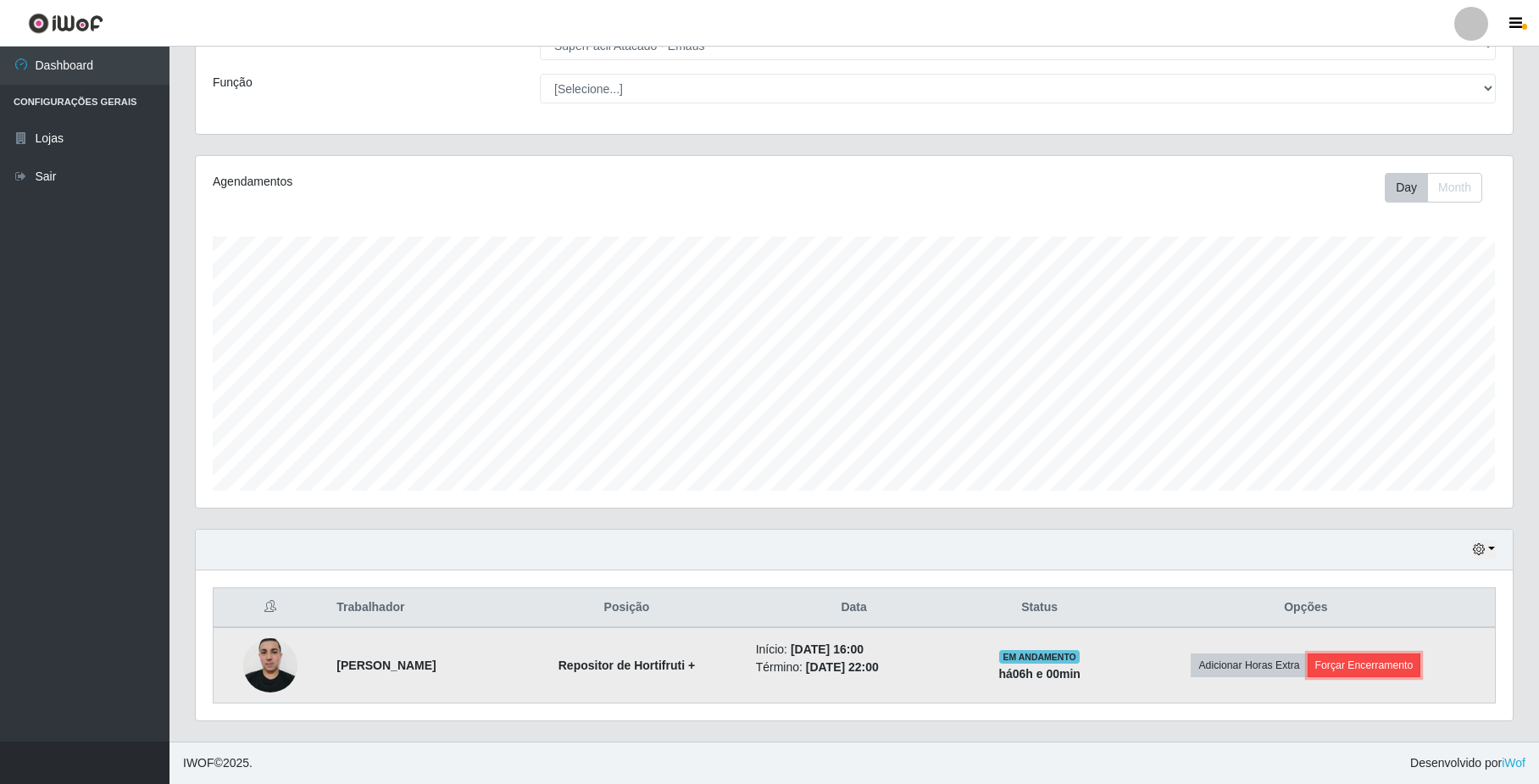
click at [1357, 655] on button "Forçar Encerramento" at bounding box center [1364, 664] width 113 height 24
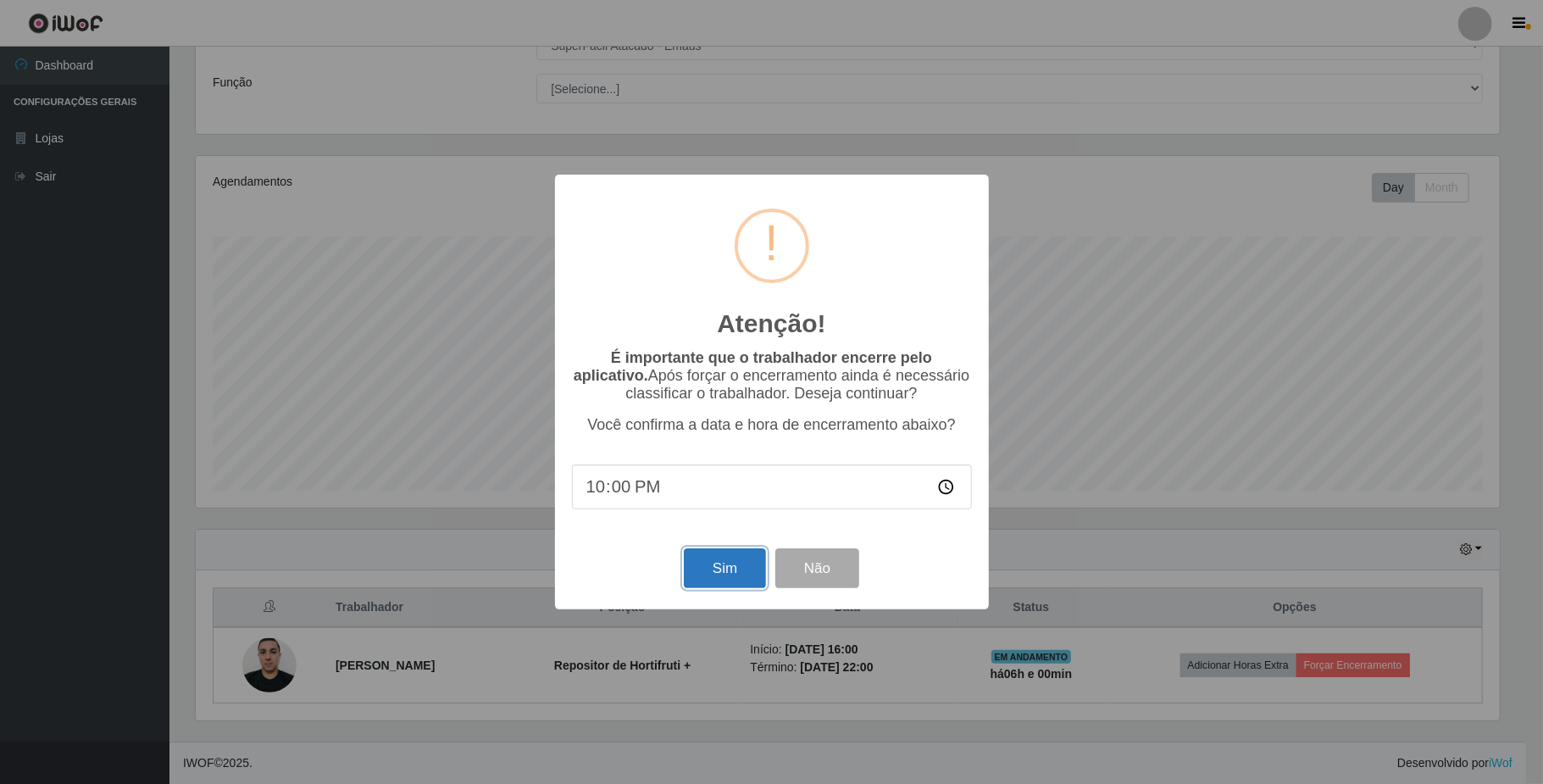
click at [719, 567] on button "Sim" at bounding box center [725, 568] width 82 height 40
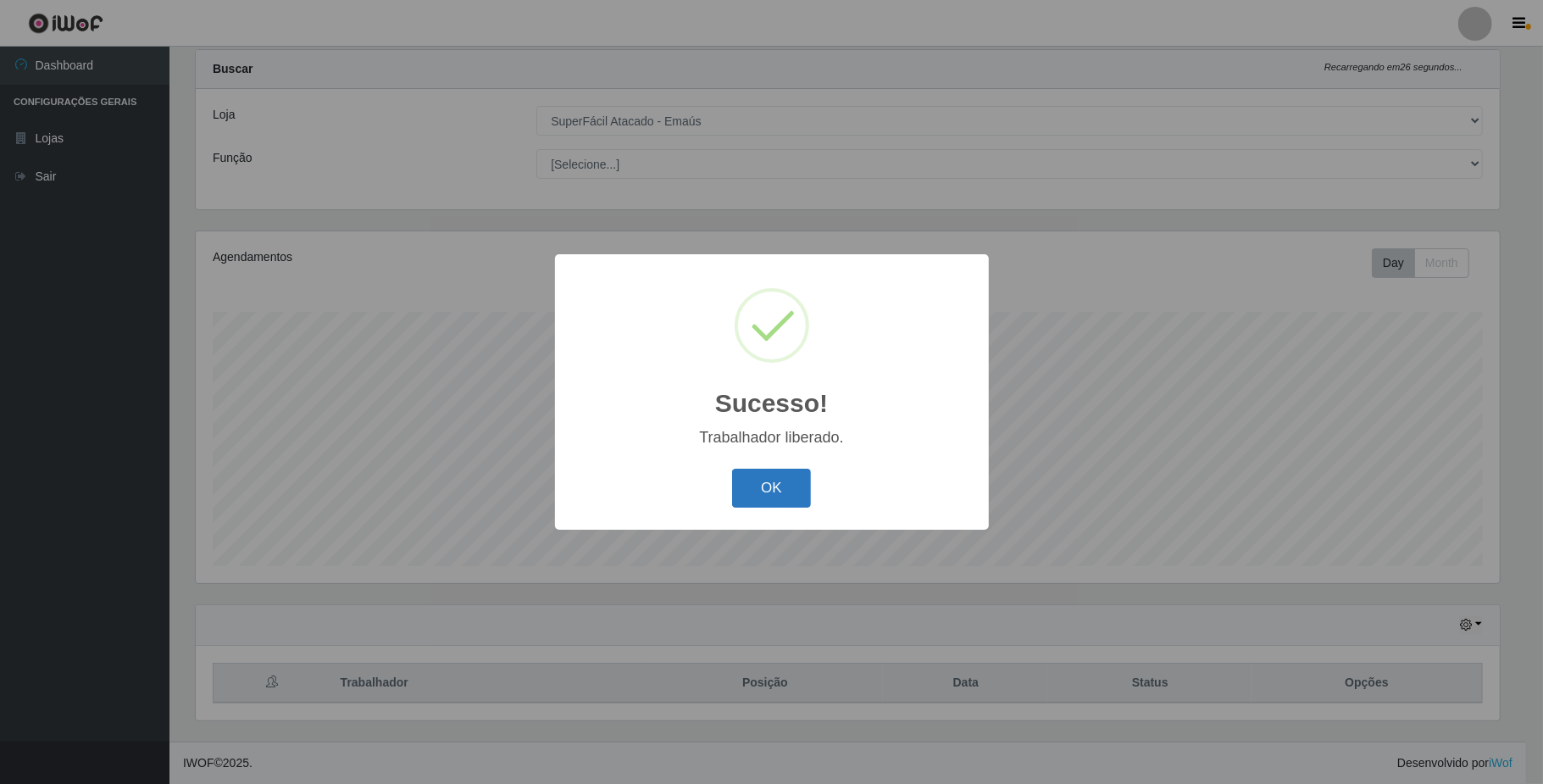
click at [776, 483] on button "OK" at bounding box center [771, 488] width 79 height 40
